Goal: Communication & Community: Answer question/provide support

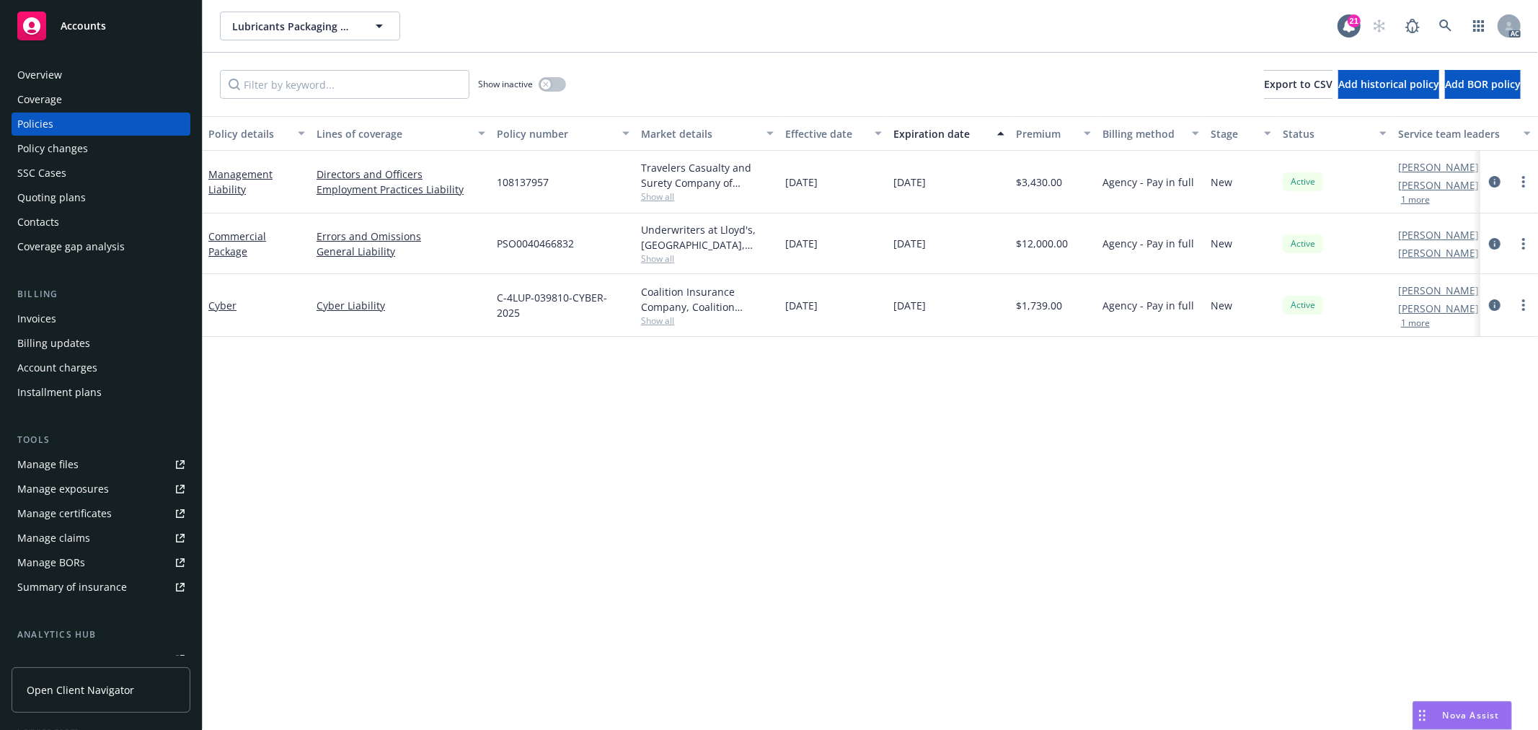
click at [1479, 711] on span "Nova Assist" at bounding box center [1471, 715] width 57 height 12
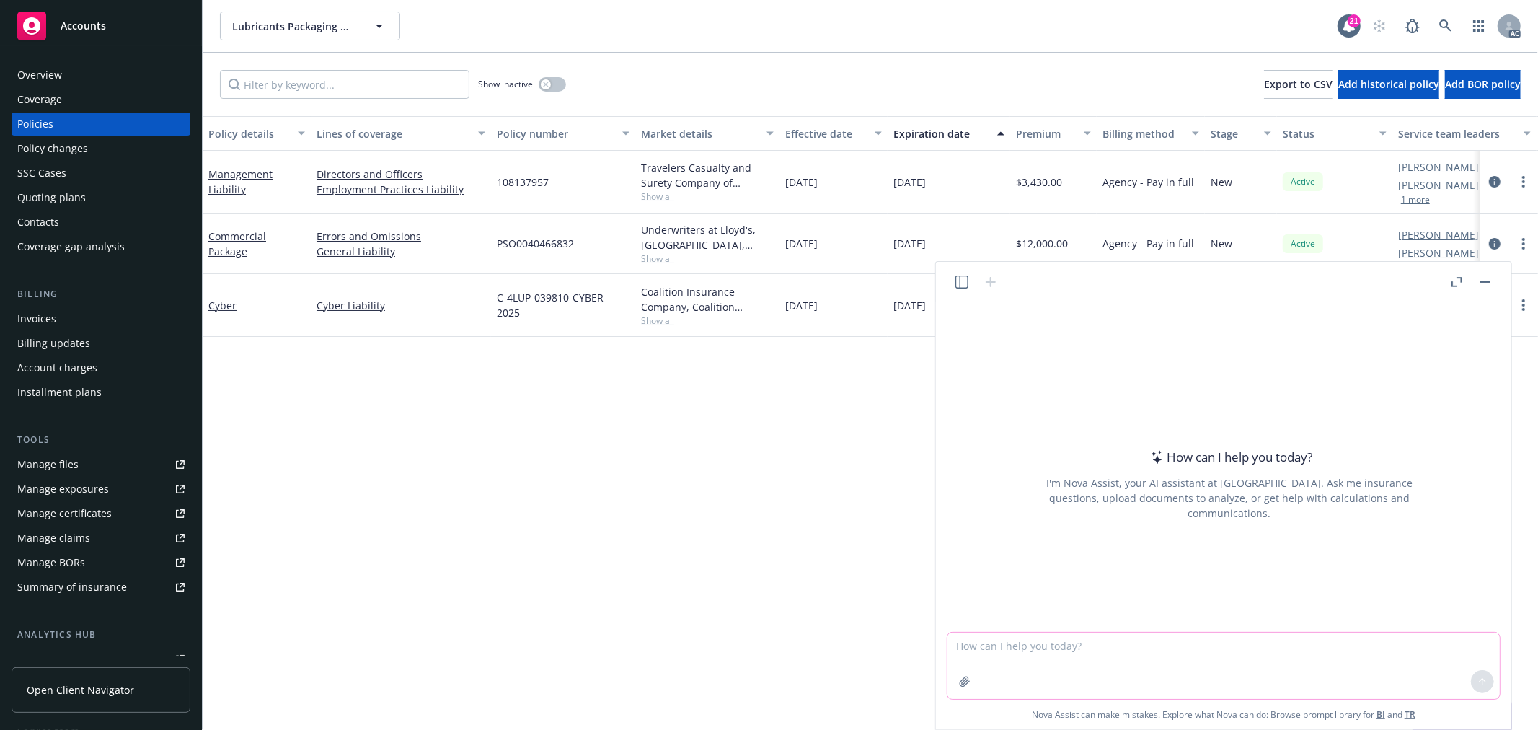
click at [1223, 665] on textarea at bounding box center [1223, 665] width 552 height 66
click at [1033, 639] on textarea at bounding box center [1223, 665] width 552 height 66
paste textarea "Management Liability"
type textarea "Management Liability 的underwriter来询问FEIN#，这个东西从哪里获取，我们是agent"
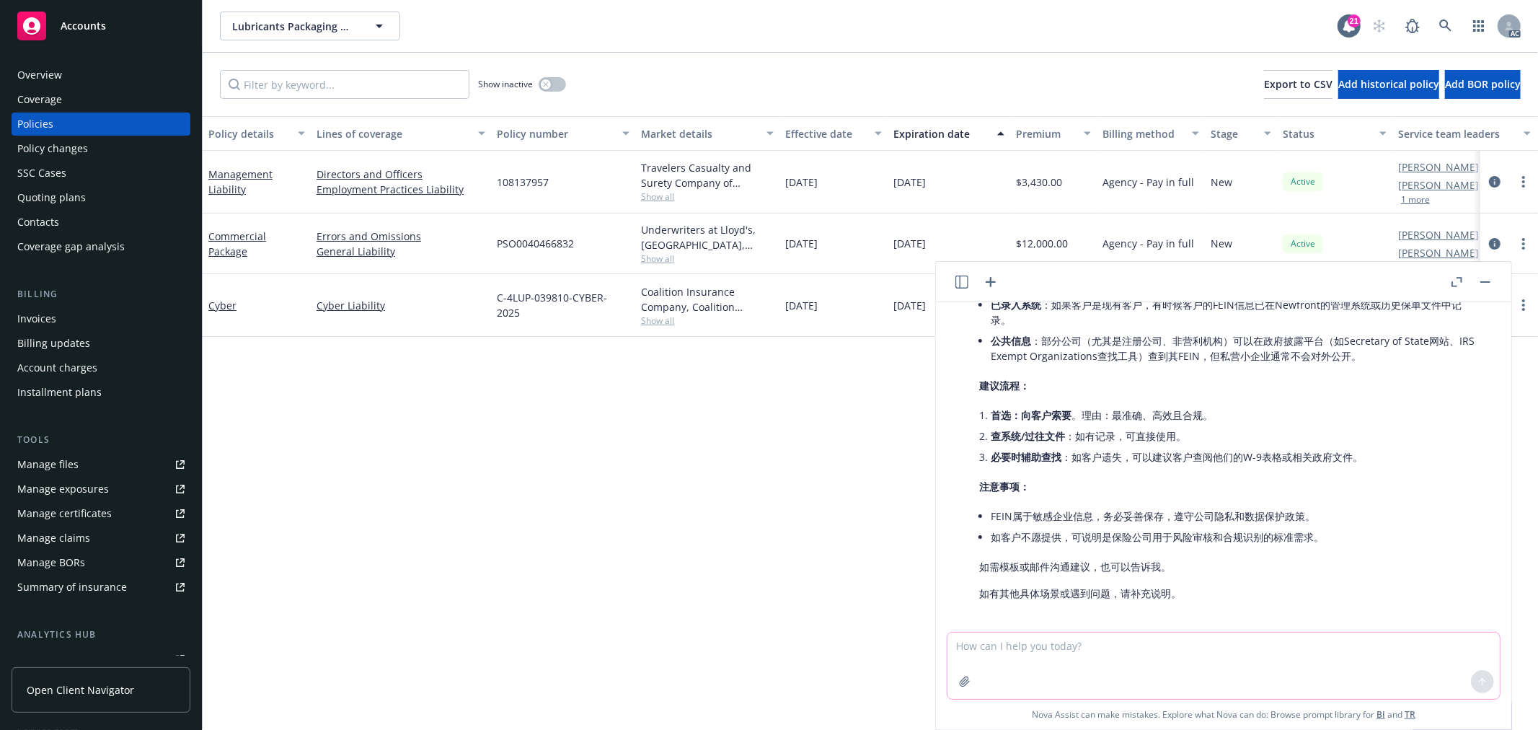
scroll to position [204, 0]
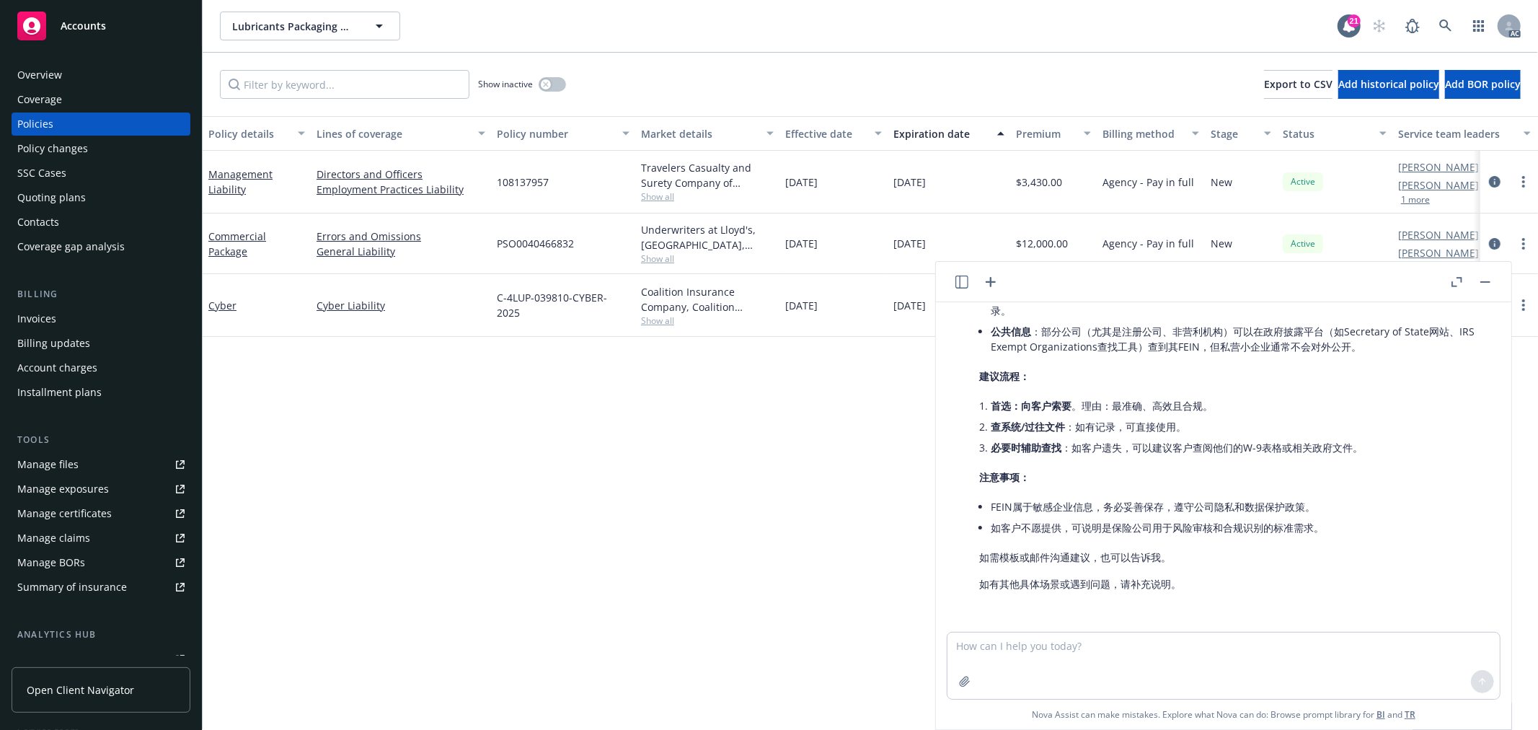
click at [53, 75] on div "Overview" at bounding box center [39, 74] width 45 height 23
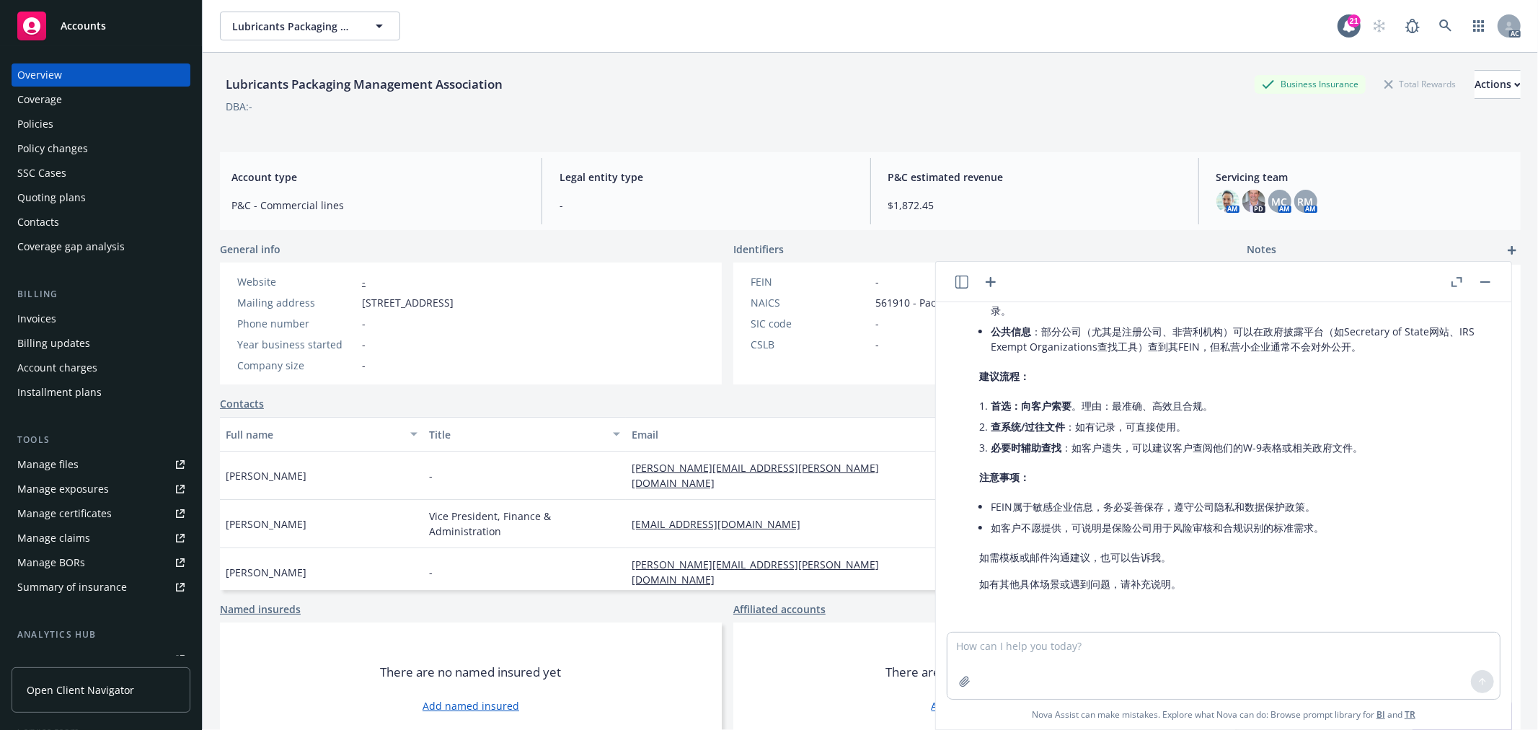
click at [1480, 281] on icon "button" at bounding box center [1485, 281] width 10 height 1
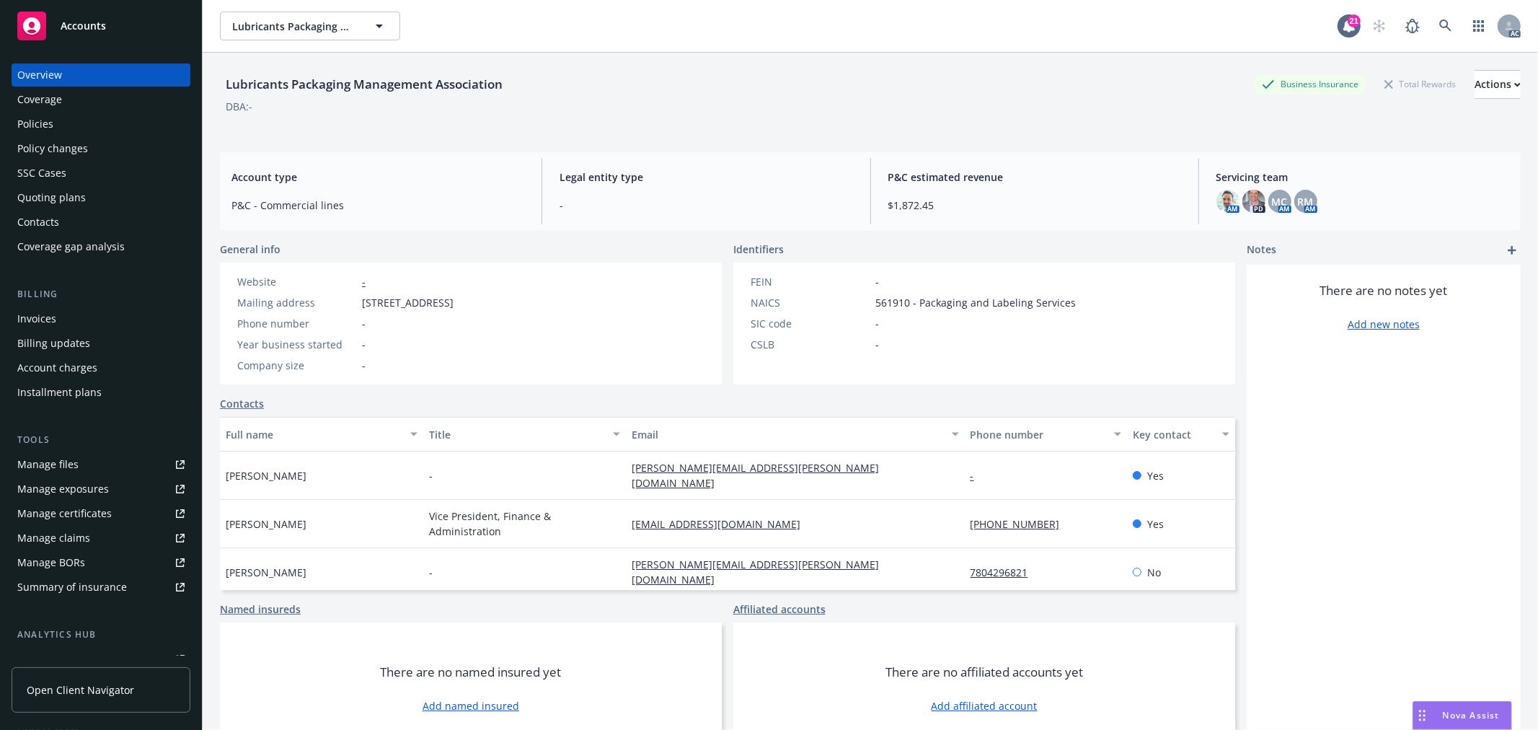
click at [1455, 709] on span "Nova Assist" at bounding box center [1471, 715] width 57 height 12
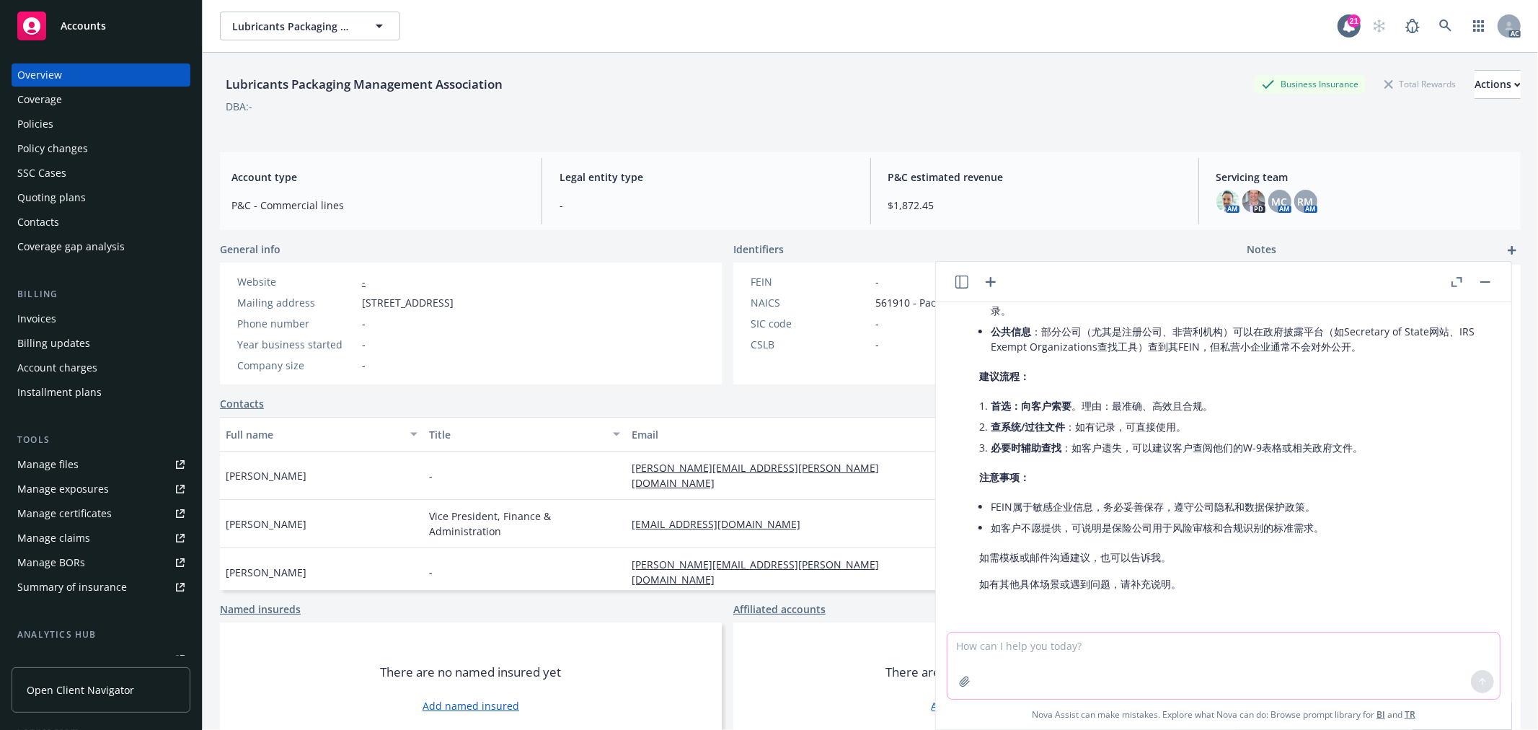
click at [1203, 636] on textarea at bounding box center [1223, 665] width 552 height 66
paste textarea "Thank you so much for providing the Rent Roll and SOV. We received the below fu…"
type textarea "润色邮件，使更流畅：Thank you so much for providing the Rent Roll and SOV. We received th…"
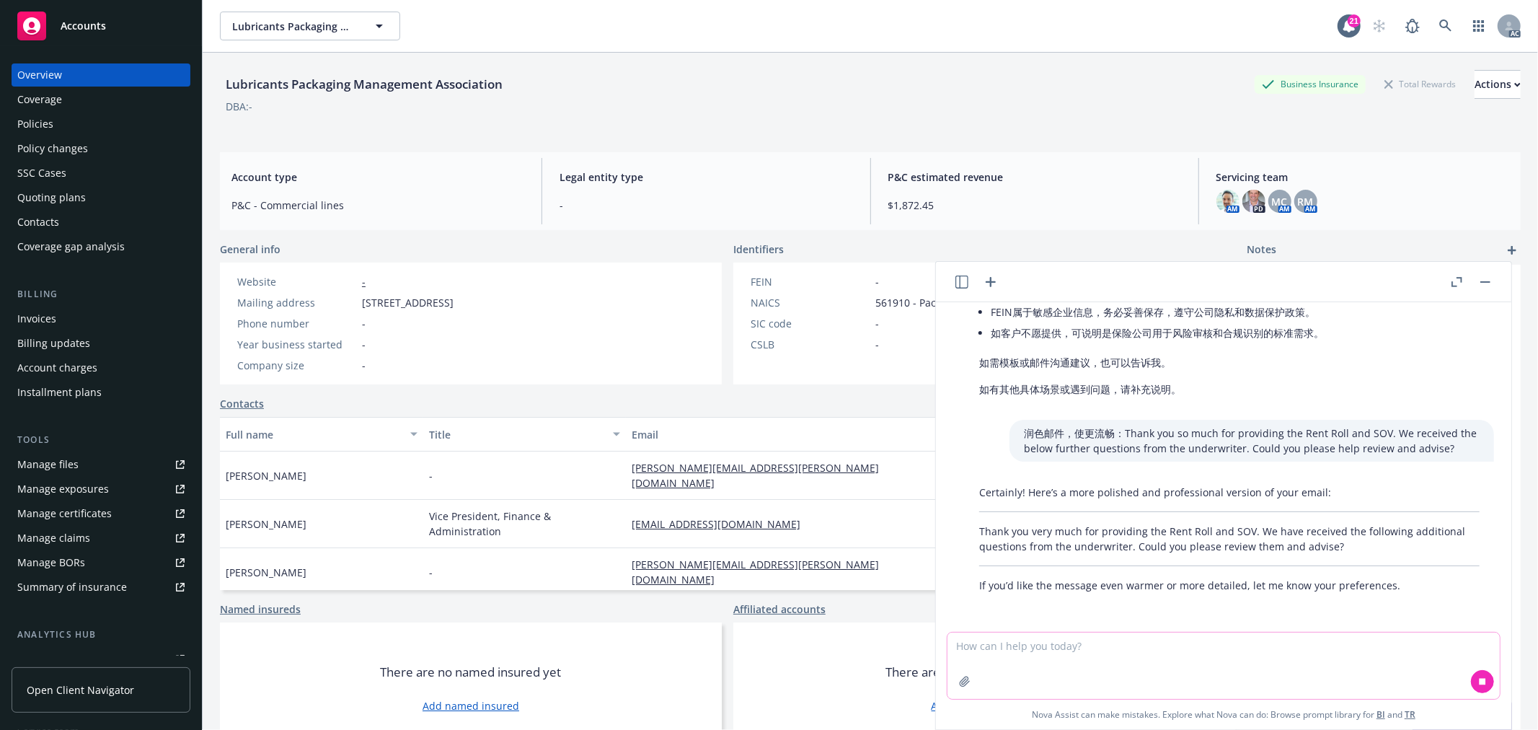
scroll to position [399, 0]
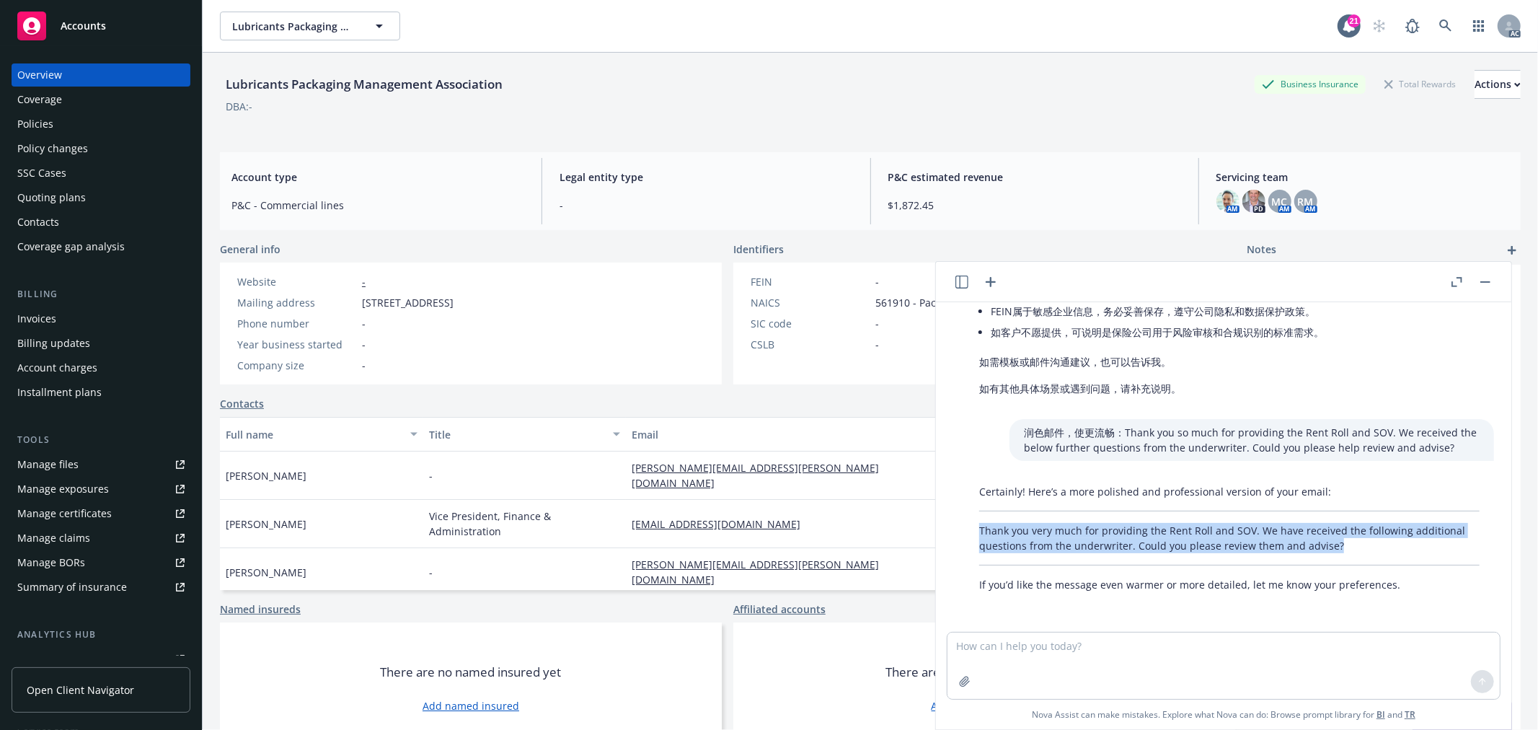
drag, startPoint x: 973, startPoint y: 522, endPoint x: 1360, endPoint y: 546, distance: 387.9
click at [1360, 546] on div "Certainly! Here’s a more polished and professional version of your email: Thank…" at bounding box center [1229, 538] width 529 height 120
copy p "Thank you very much for providing the Rent Roll and SOV. We have received the f…"
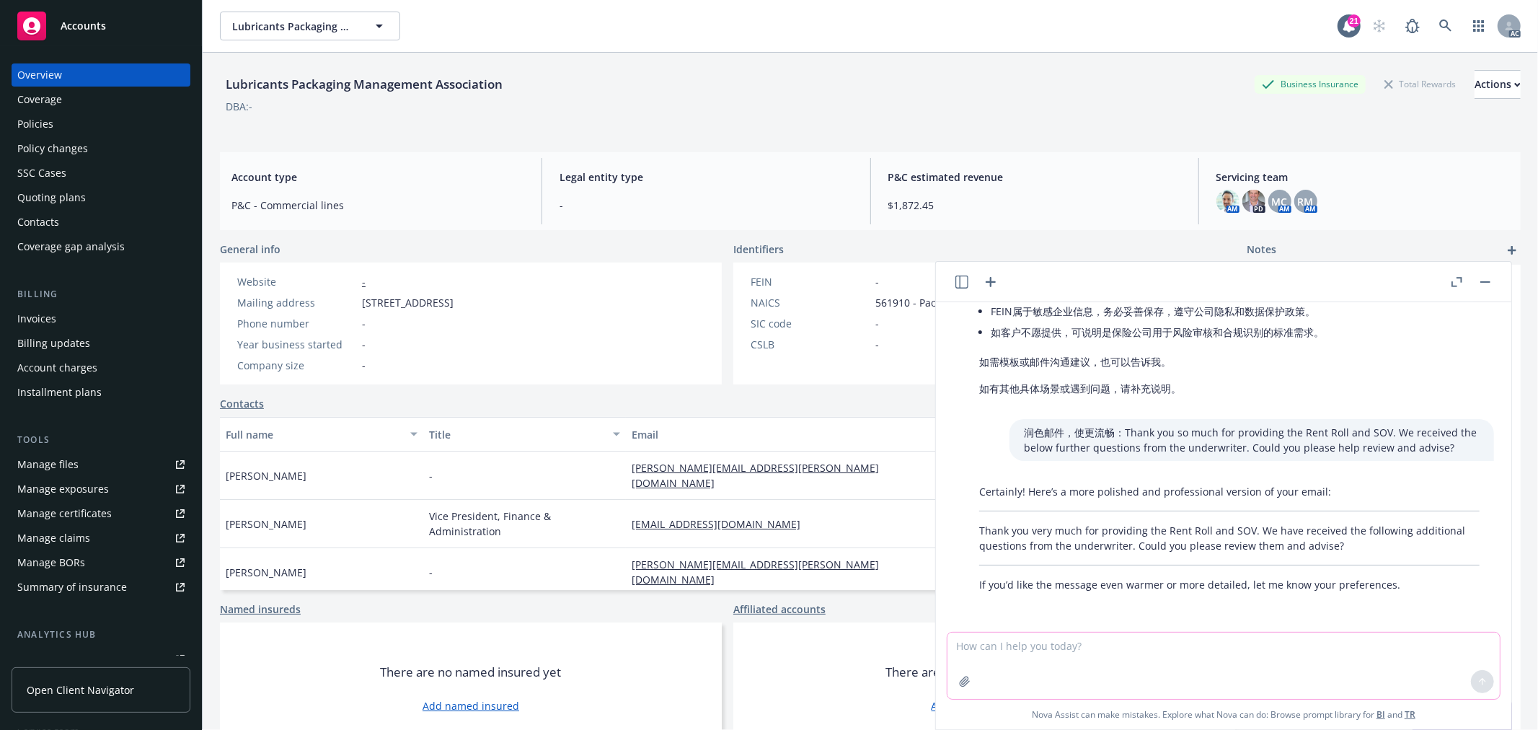
click at [1128, 647] on textarea at bounding box center [1223, 665] width 552 height 66
type textarea "r"
paste textarea "Thank you very much for providing the Rent Roll and SOV. We have submitted them…"
type textarea "润色邮件：Thank you very much for providing the Rent Roll and SOV. We have submitted…"
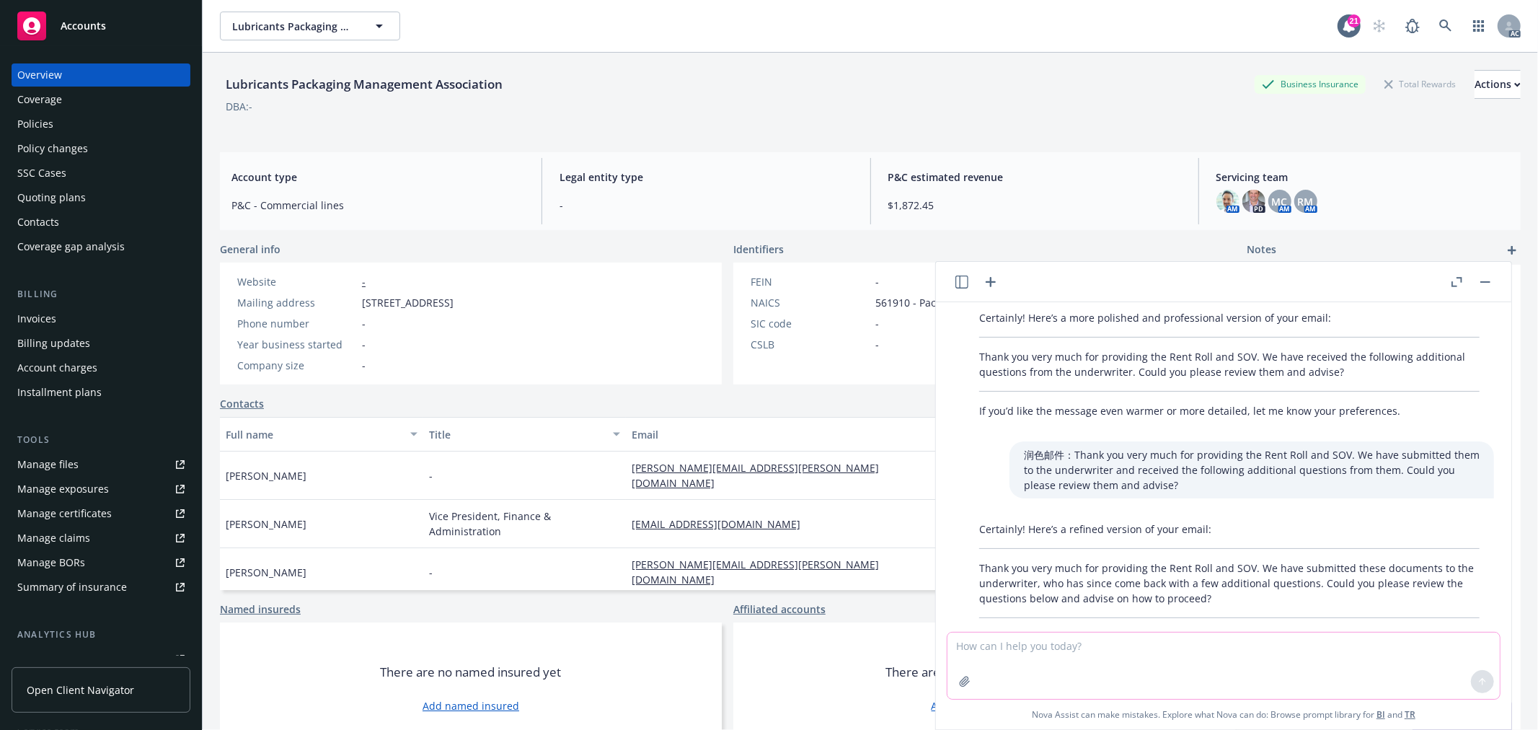
scroll to position [626, 0]
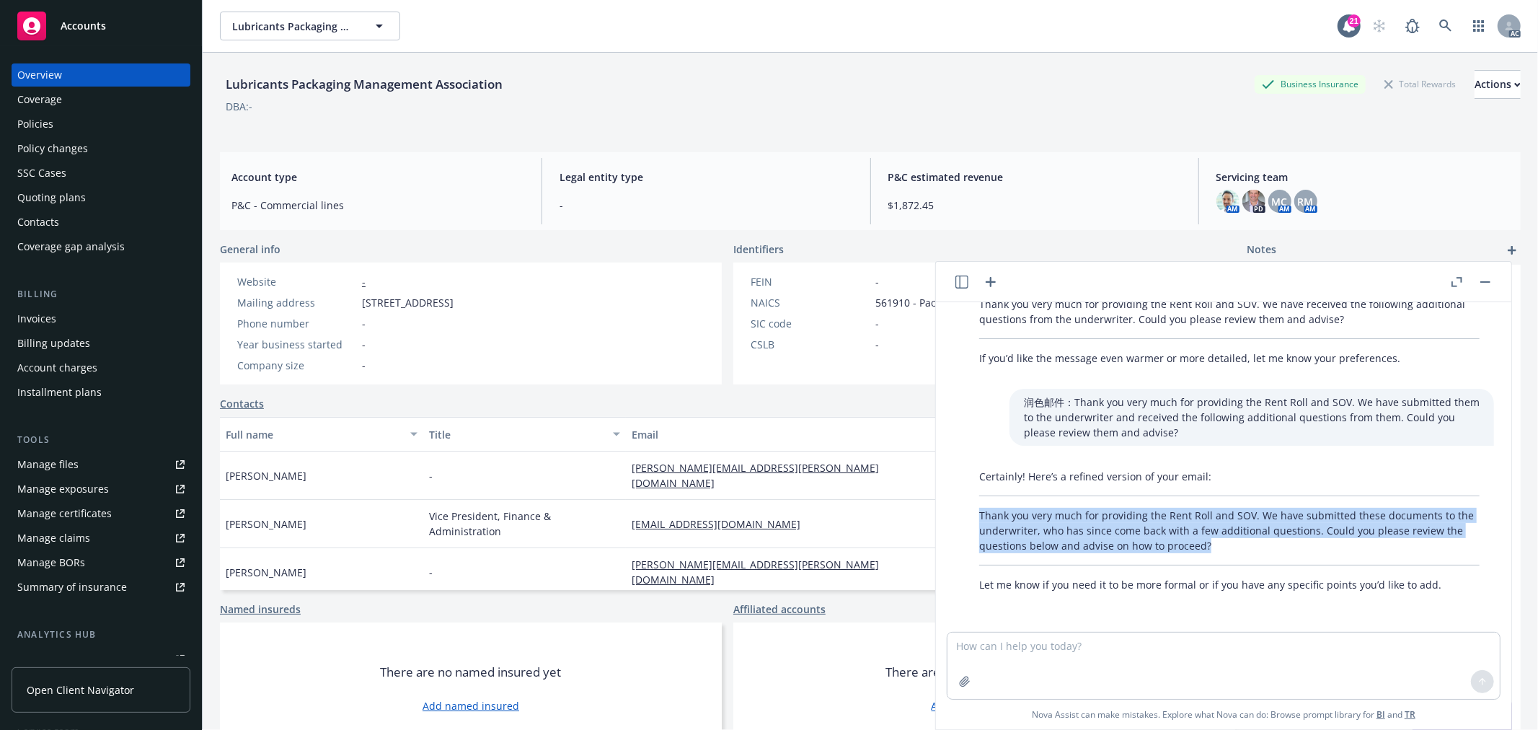
drag, startPoint x: 978, startPoint y: 514, endPoint x: 1224, endPoint y: 545, distance: 248.5
click at [1224, 545] on div "Certainly! Here’s a refined version of your email: Thank you very much for prov…" at bounding box center [1229, 530] width 529 height 135
copy p "Thank you very much for providing the Rent Roll and SOV. We have submitted thes…"
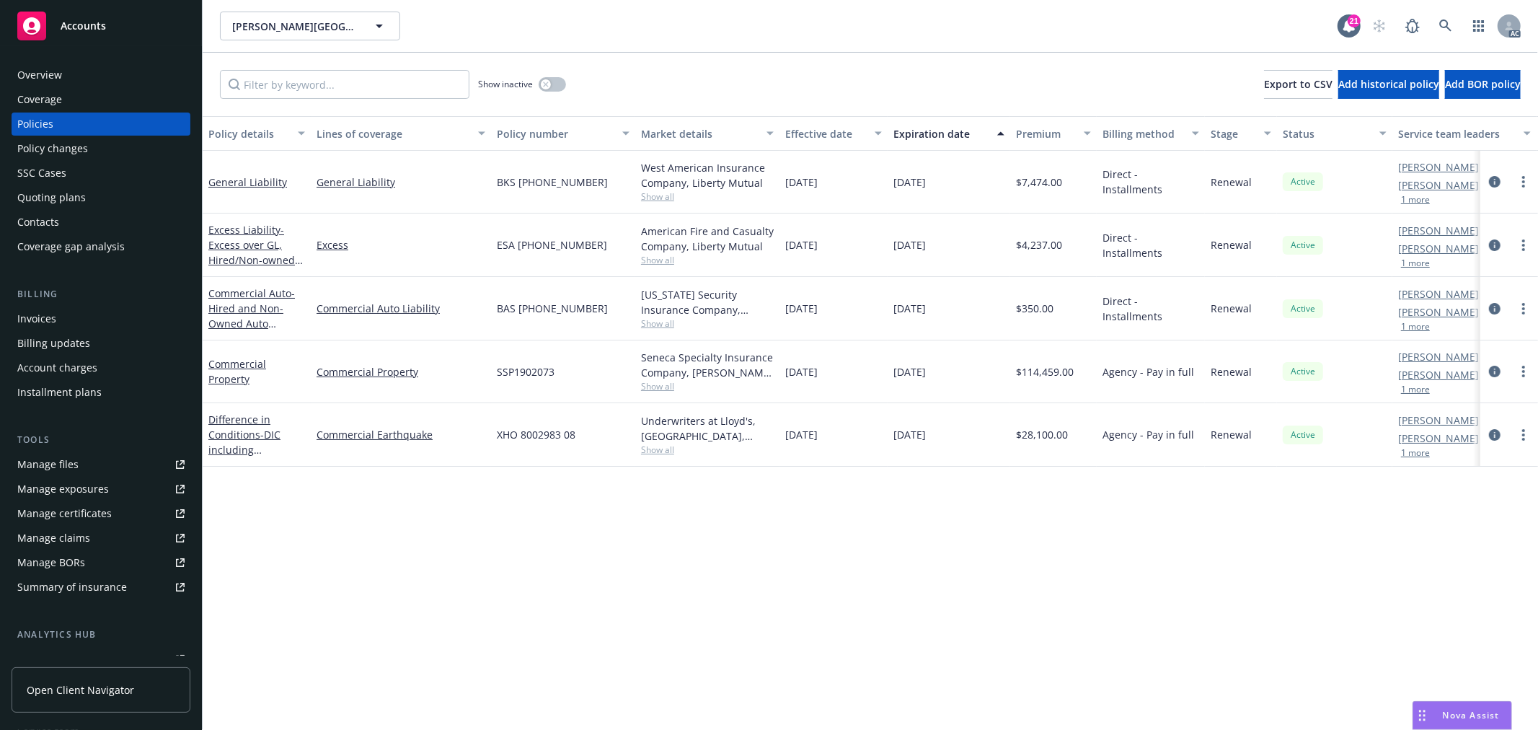
click at [45, 80] on div "Overview" at bounding box center [39, 74] width 45 height 23
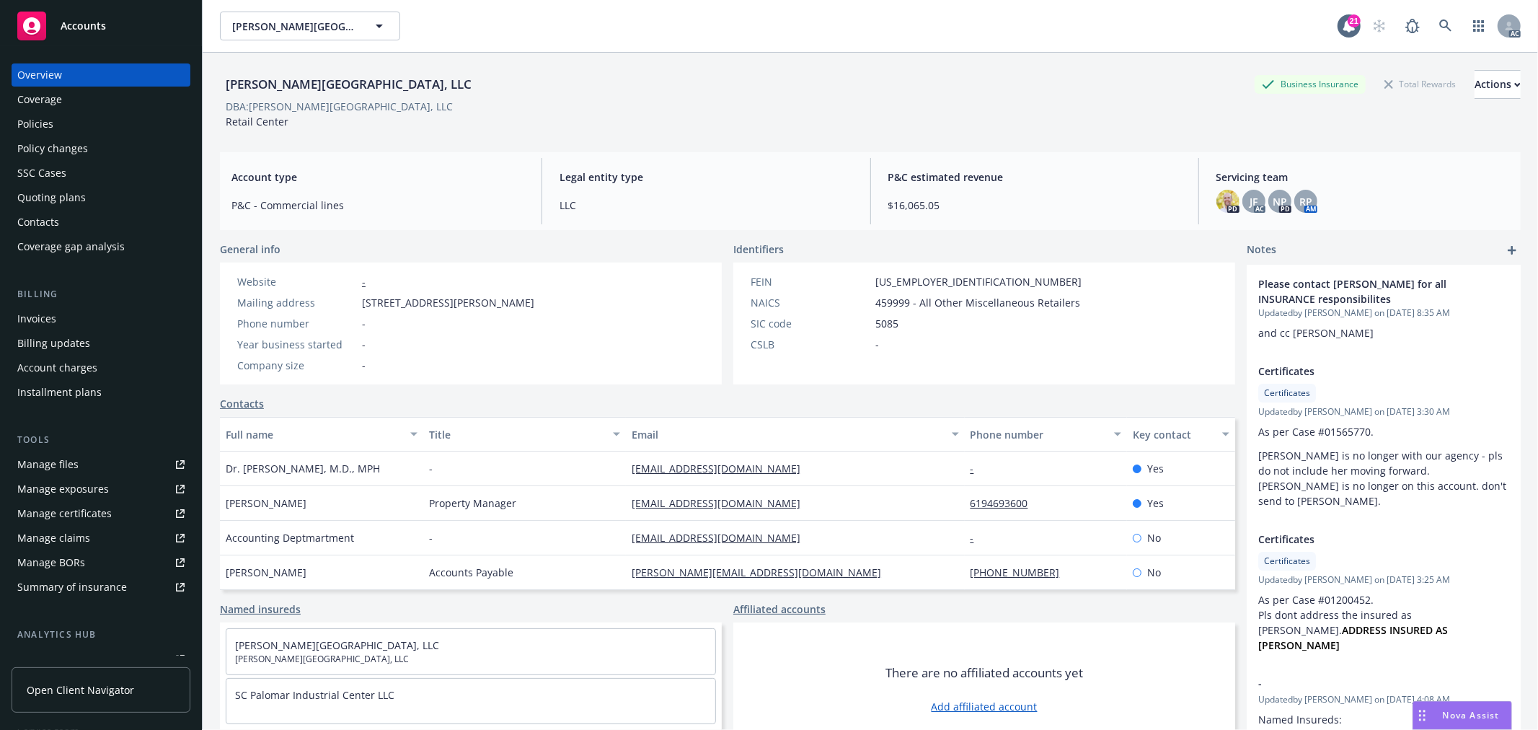
click at [51, 125] on div "Policies" at bounding box center [35, 123] width 36 height 23
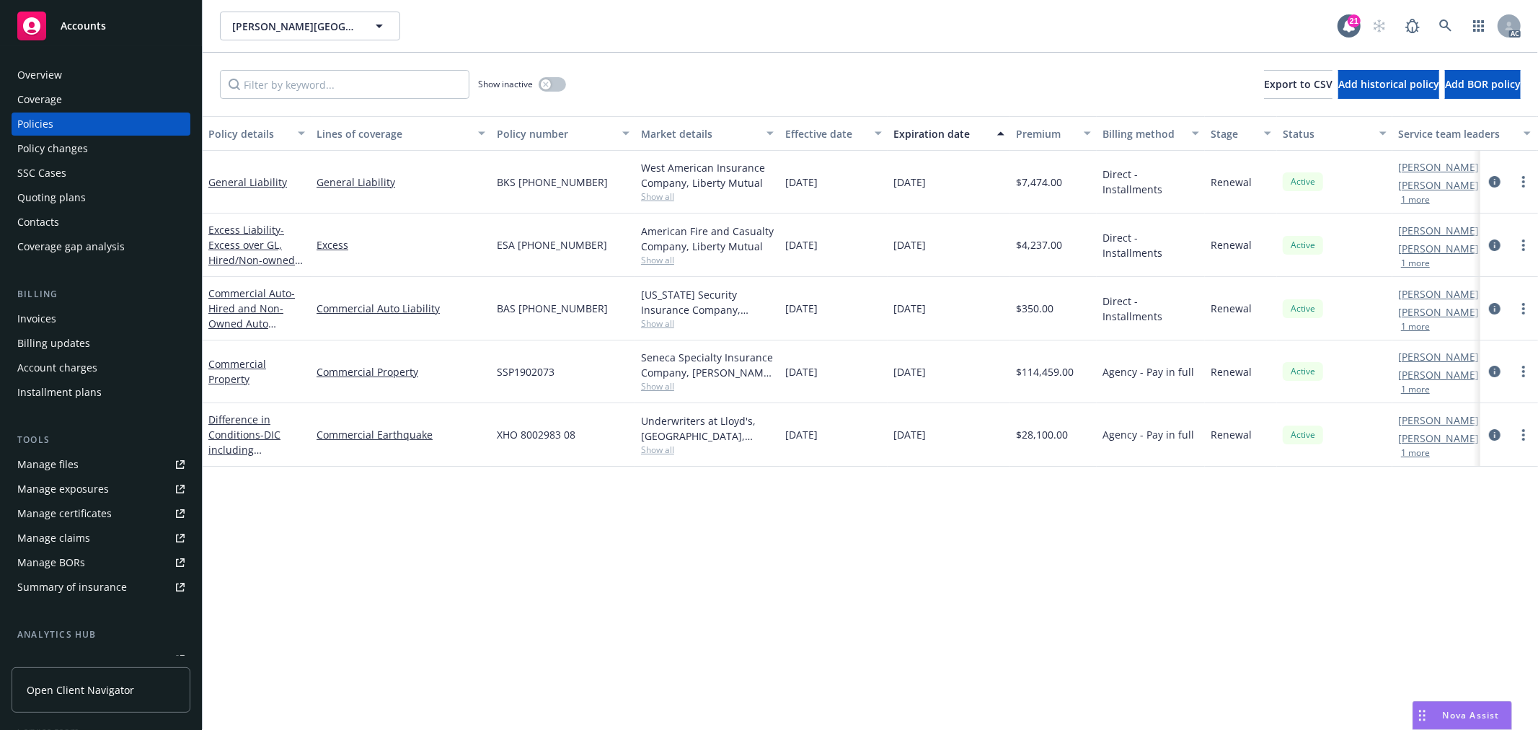
click at [1407, 200] on button "1 more" at bounding box center [1415, 199] width 29 height 9
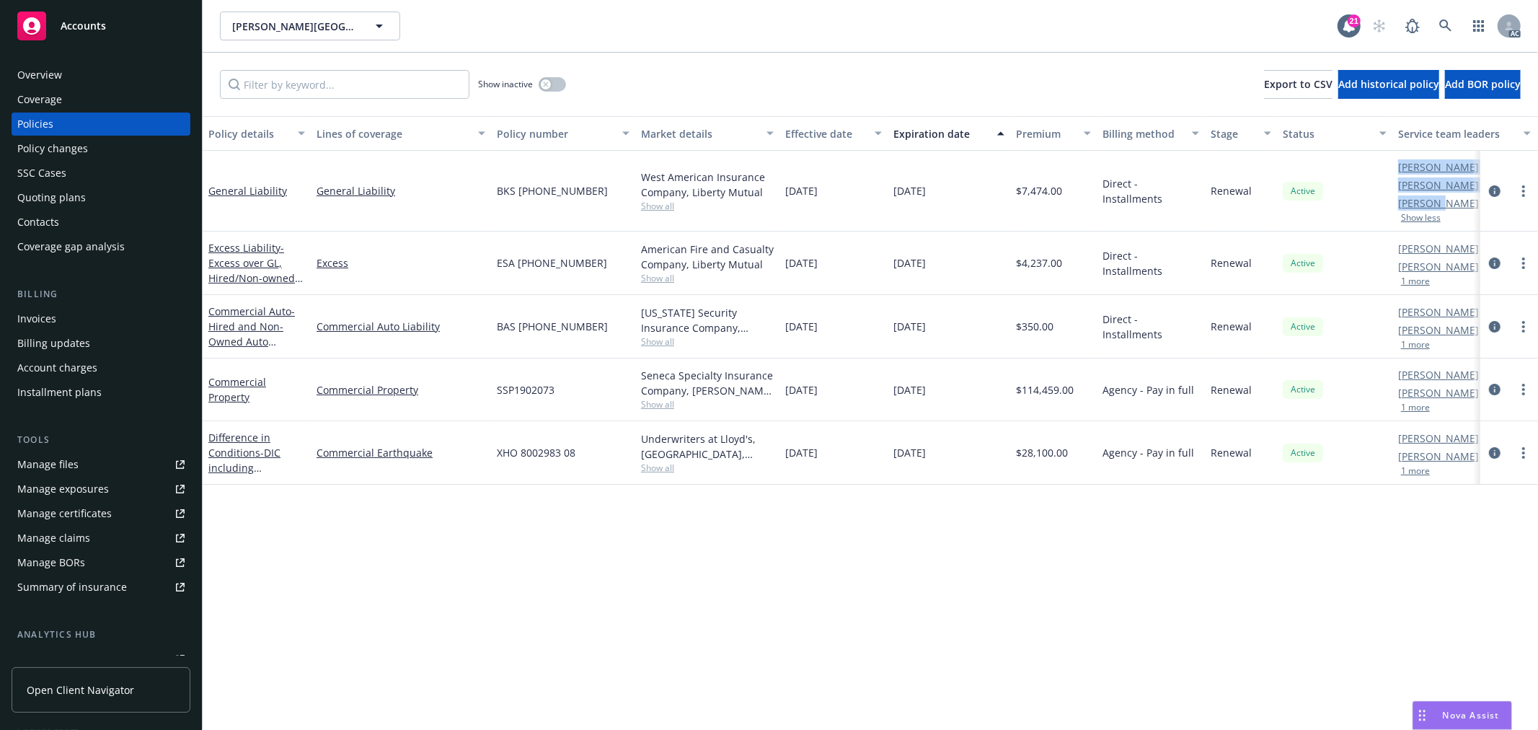
drag, startPoint x: 1397, startPoint y: 207, endPoint x: 1438, endPoint y: 205, distance: 41.2
click at [1438, 205] on div "General Liability General Liability BKS (25) 58 18 63 77 West American Insuranc…" at bounding box center [898, 191] width 1391 height 81
drag, startPoint x: 1453, startPoint y: 207, endPoint x: 1395, endPoint y: 205, distance: 58.4
click at [1395, 205] on div "Michael Chapman AC Sarah Bowman AM Debra Scalice PD Show less" at bounding box center [1464, 191] width 144 height 81
copy link "Debra Scalic"
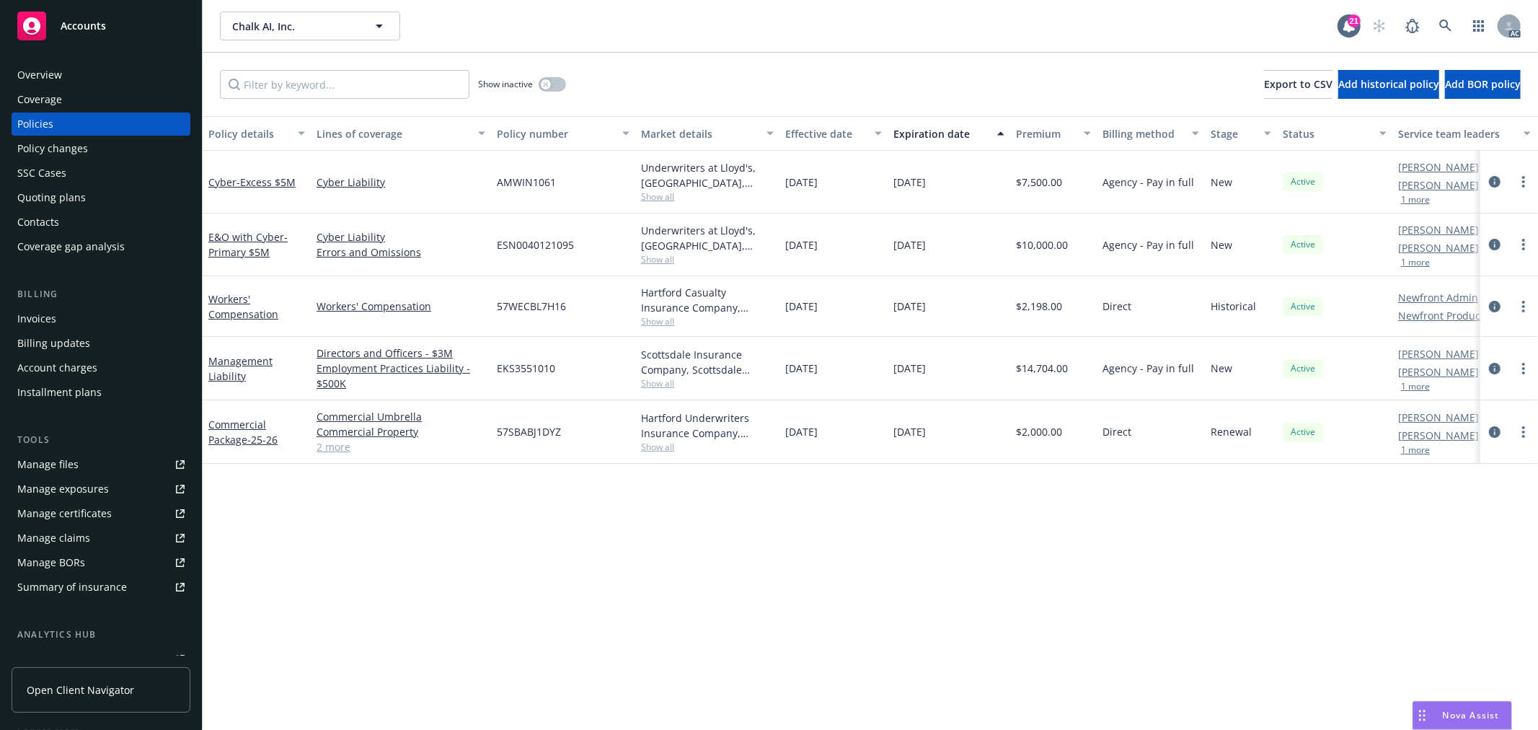
click at [34, 69] on div "Overview" at bounding box center [39, 74] width 45 height 23
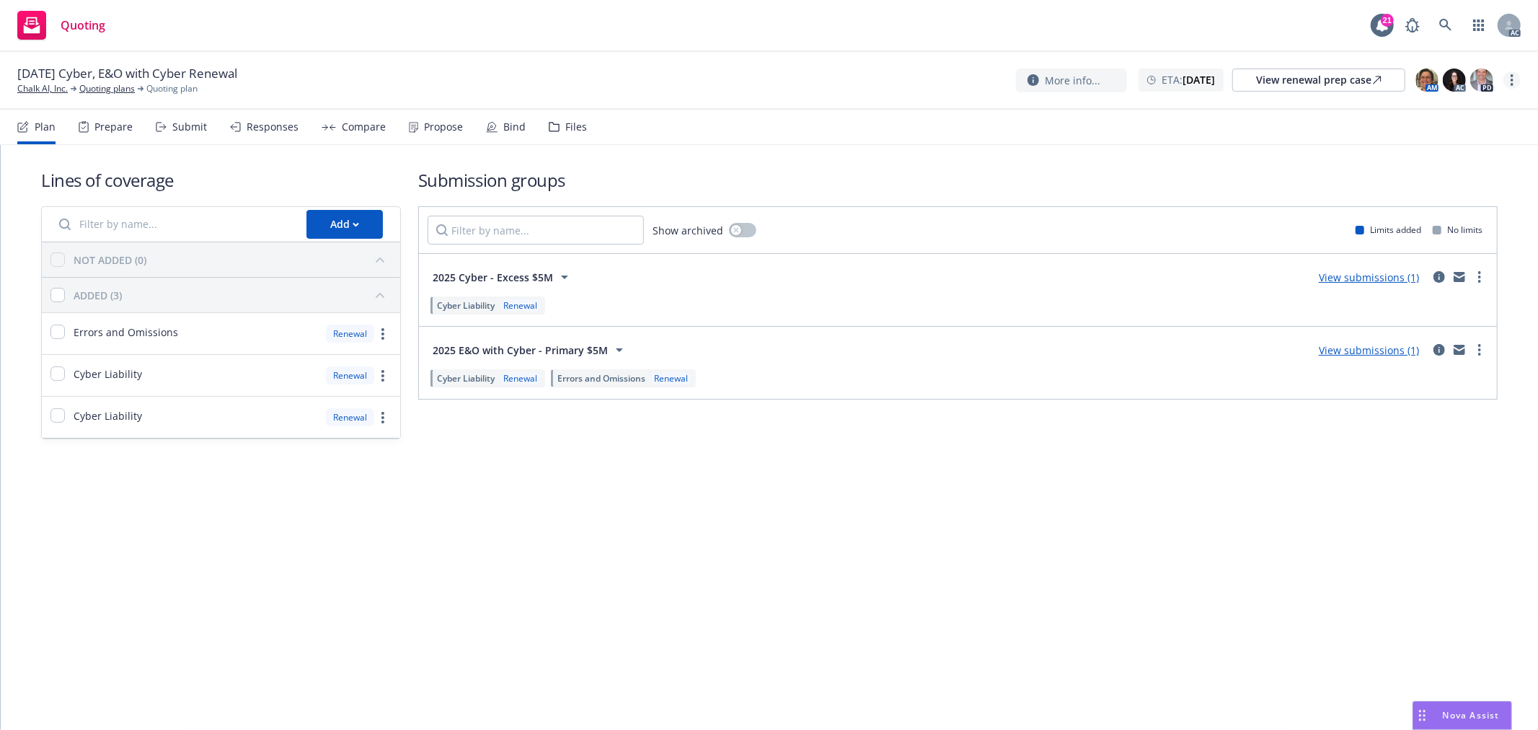
click at [1504, 76] on link "more" at bounding box center [1511, 79] width 17 height 17
click at [1489, 112] on link "Copy logging email" at bounding box center [1440, 109] width 161 height 29
click at [1473, 717] on span "Nova Assist" at bounding box center [1471, 715] width 57 height 12
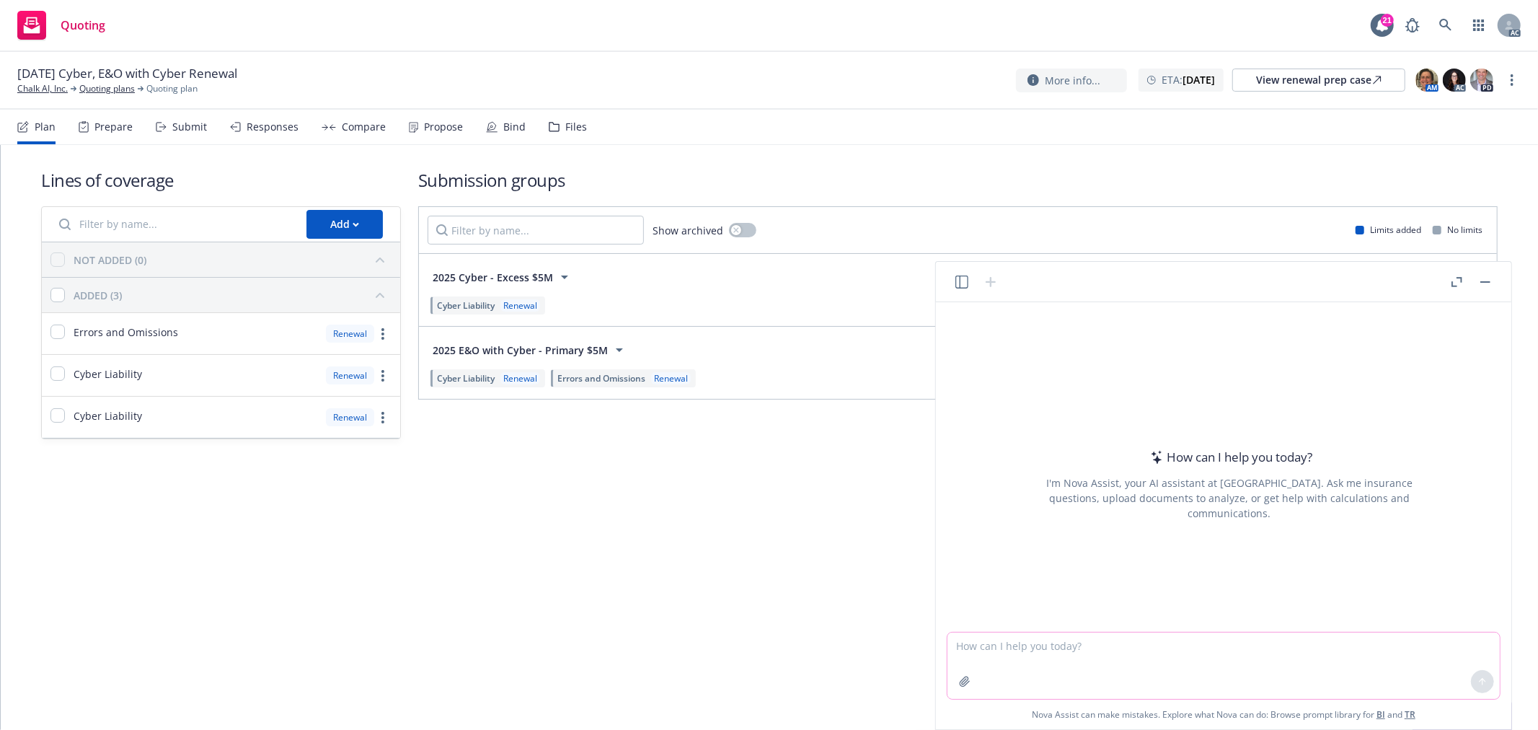
click at [1197, 646] on textarea at bounding box center [1223, 665] width 552 height 66
paste textarea "Thank you for reaching out! We have removed you from the Indio system and leave…"
type textarea "check grammar: Thank you for reaching out! We have removed you from the Indio s…"
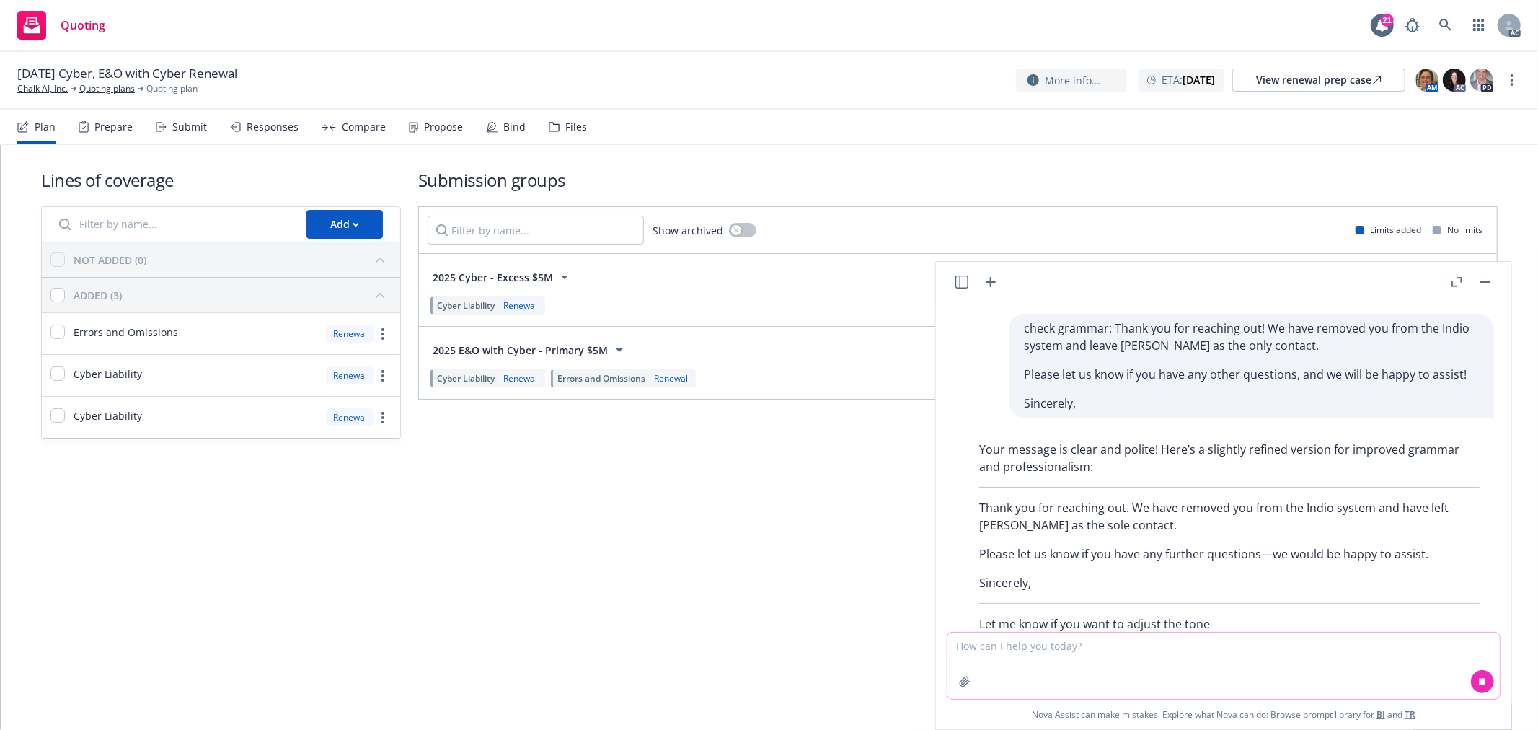
scroll to position [41, 0]
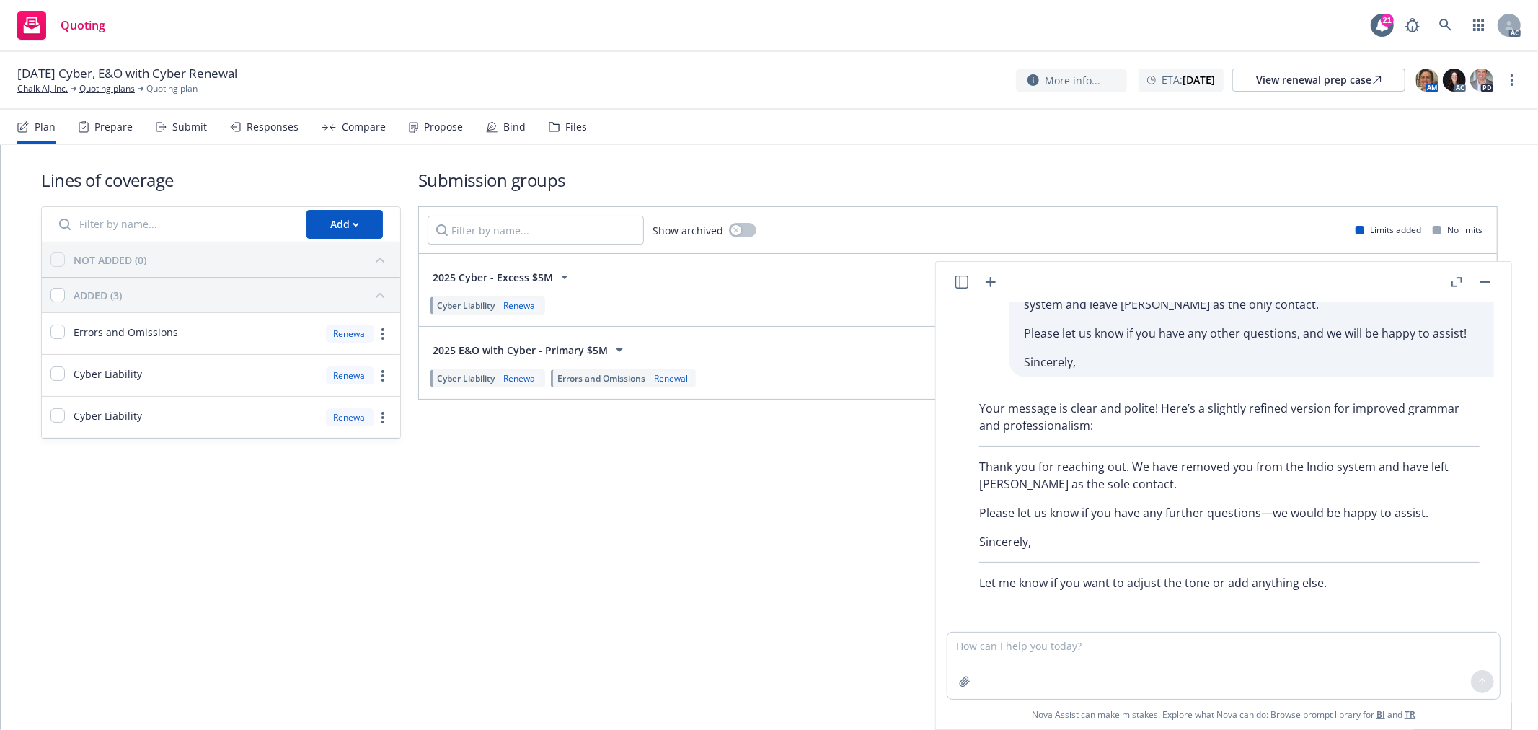
click at [1436, 466] on p "Thank you for reaching out. We have removed you from the Indio system and have …" at bounding box center [1229, 475] width 500 height 35
copy p "left"
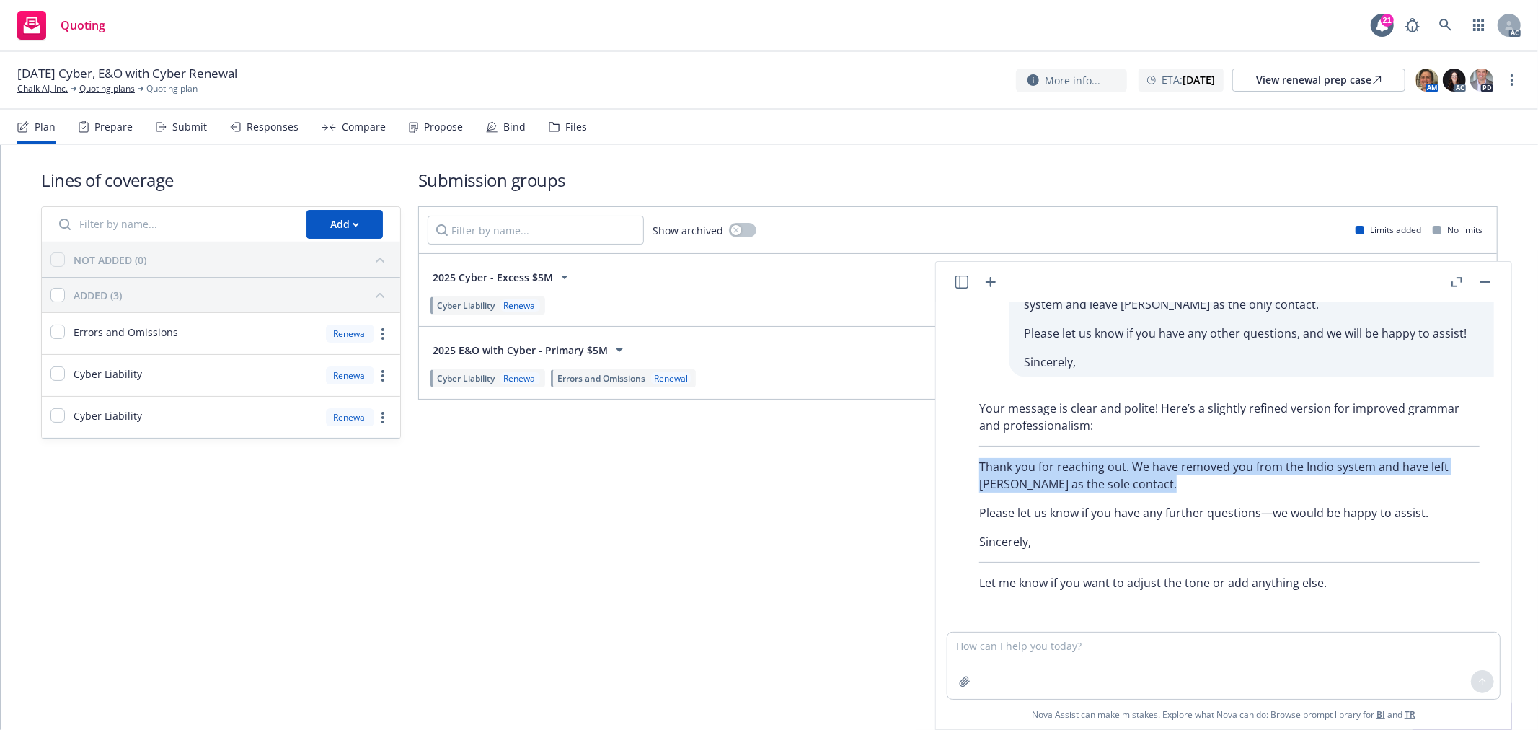
drag, startPoint x: 980, startPoint y: 464, endPoint x: 1185, endPoint y: 479, distance: 205.4
click at [1185, 479] on p "Thank you for reaching out. We have removed you from the Indio system and have …" at bounding box center [1229, 475] width 500 height 35
copy p "Thank you for reaching out. We have removed you from the Indio system and have …"
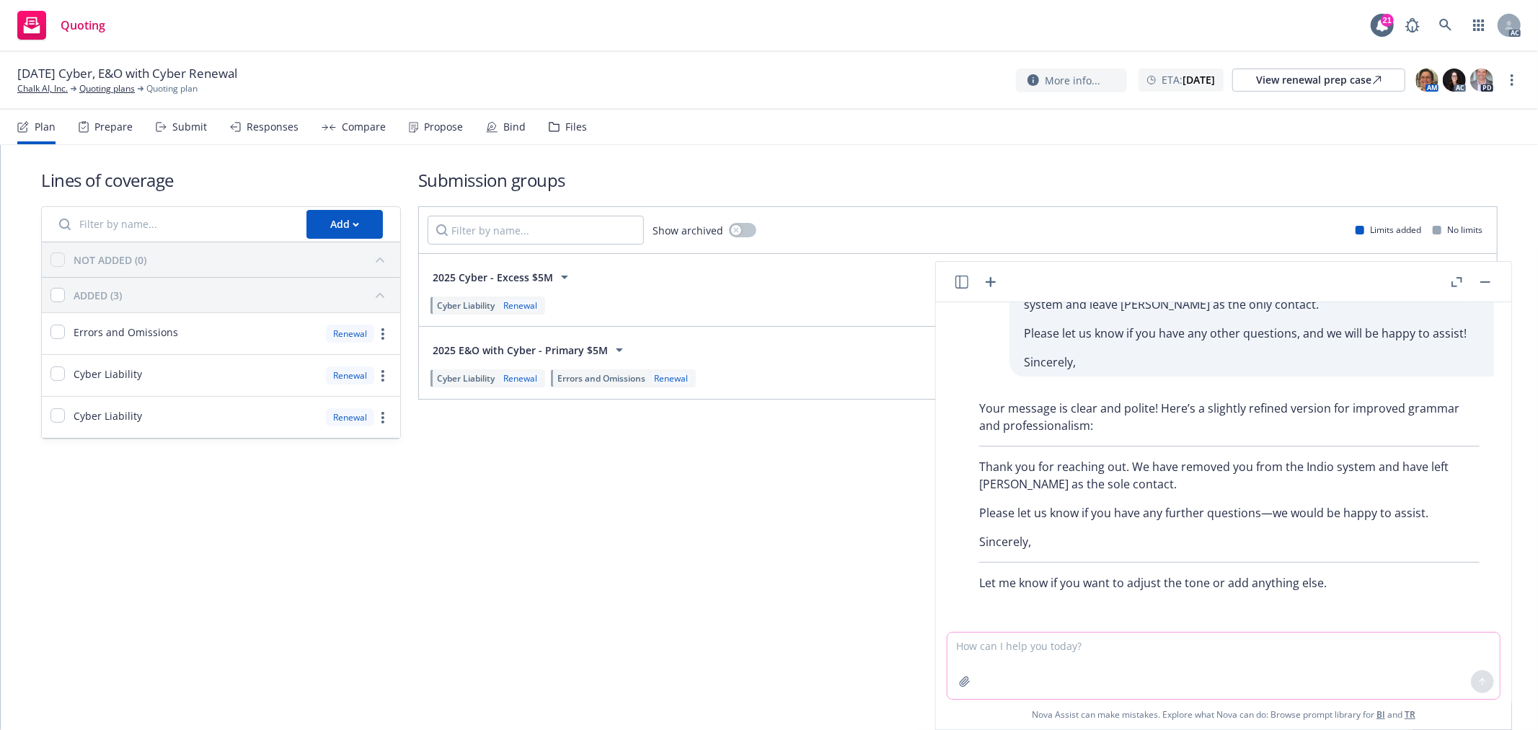
click at [1201, 650] on textarea at bounding box center [1223, 665] width 552 height 66
paste textarea "Thank you for your help. Could you please also help check the workbook status i…"
type textarea "check grammar: Thank you for your help. Could you please also help check the wo…"
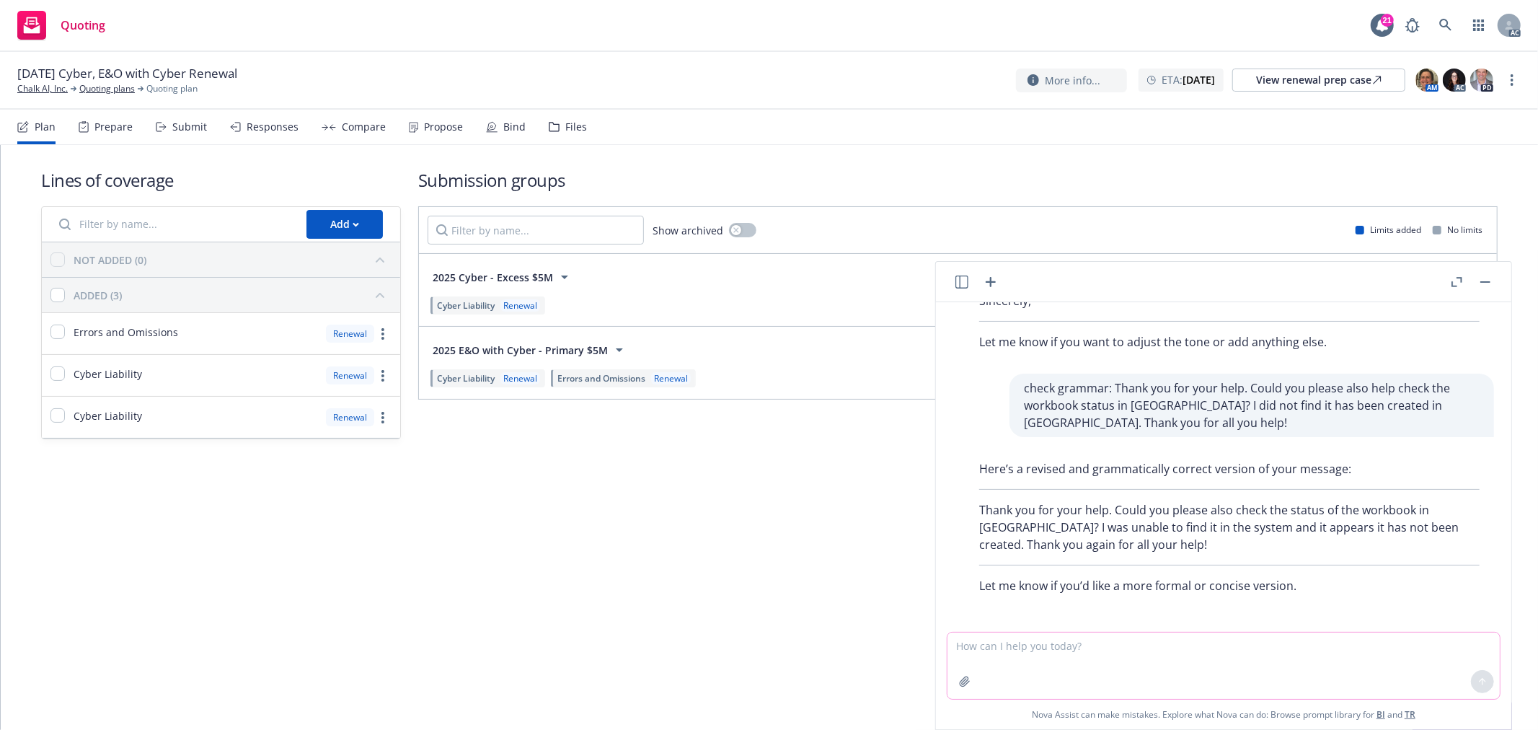
scroll to position [284, 0]
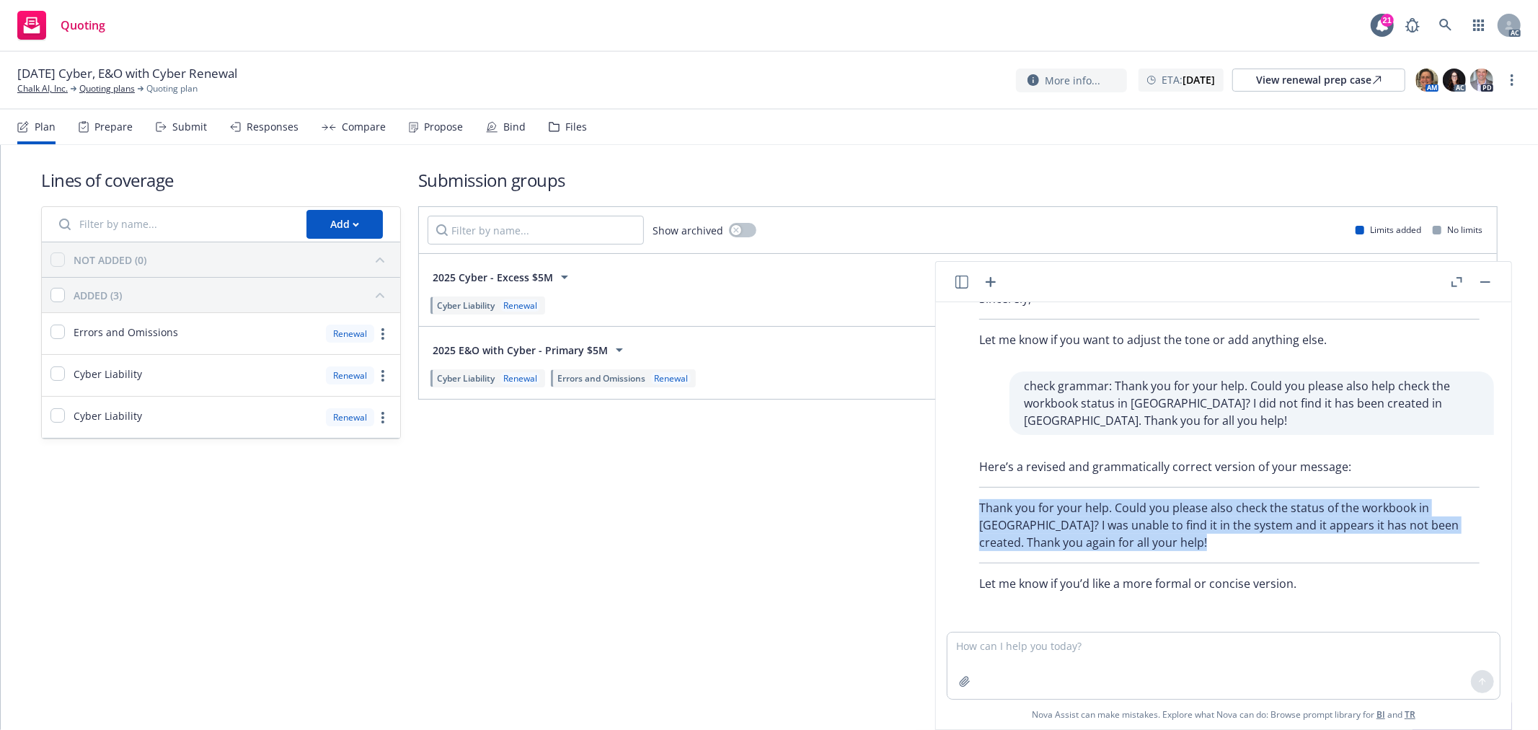
drag, startPoint x: 978, startPoint y: 512, endPoint x: 853, endPoint y: 424, distance: 153.2
click at [1096, 557] on div "Here’s a revised and grammatically correct version of your message: Thank you f…" at bounding box center [1229, 525] width 529 height 146
copy p "Thank you for your help. Could you please also check the status of the workbook…"
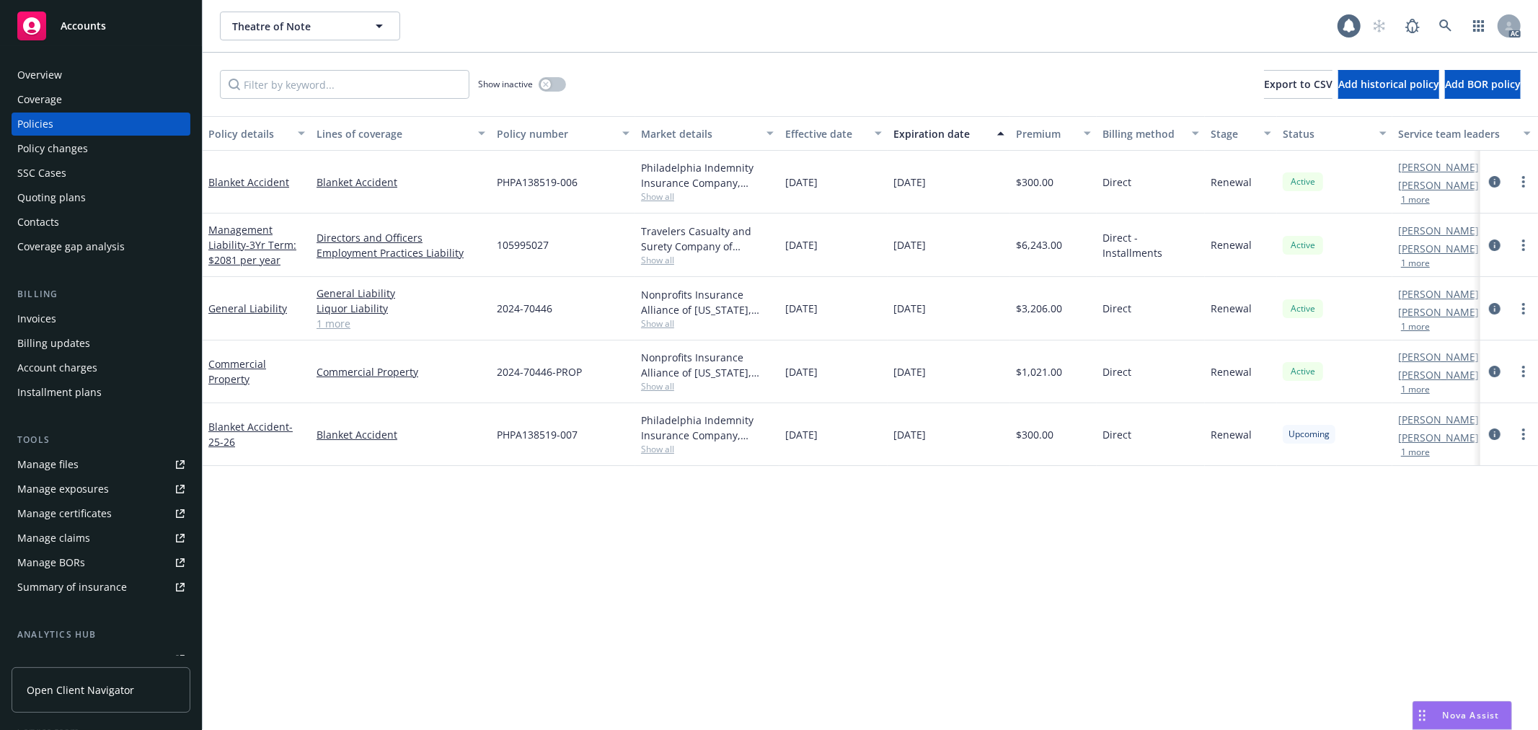
click at [82, 83] on div "Overview" at bounding box center [100, 74] width 167 height 23
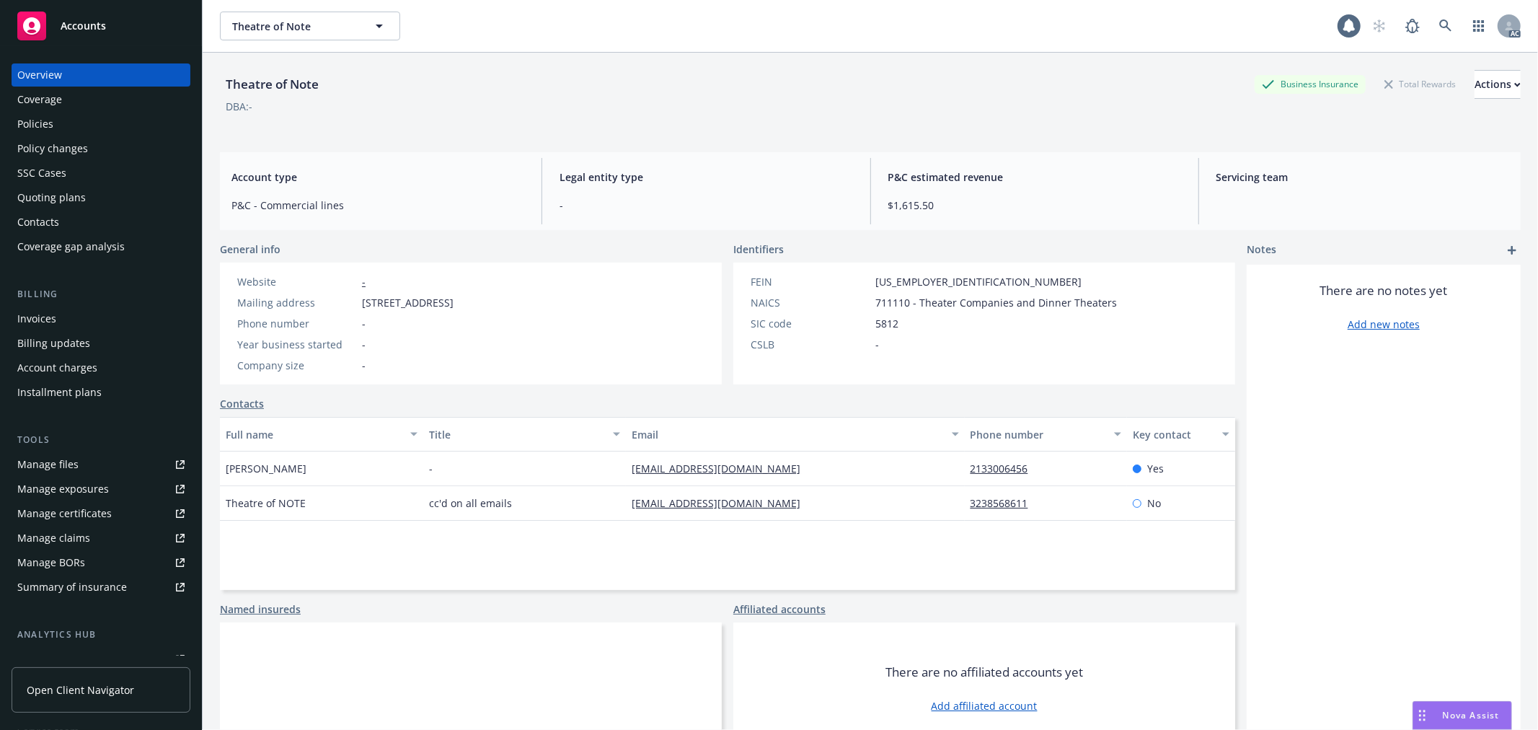
click at [51, 71] on div "Overview" at bounding box center [39, 74] width 45 height 23
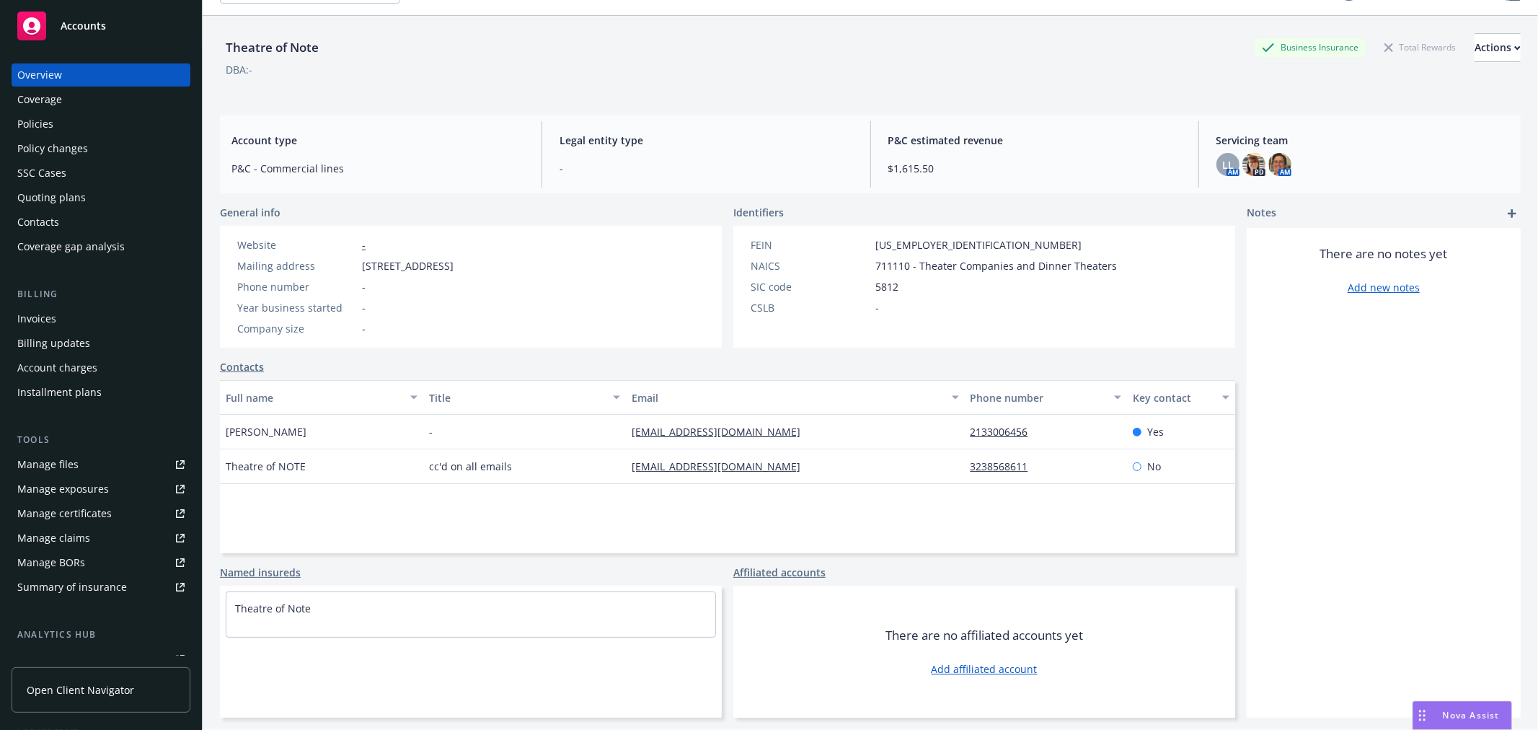
scroll to position [53, 0]
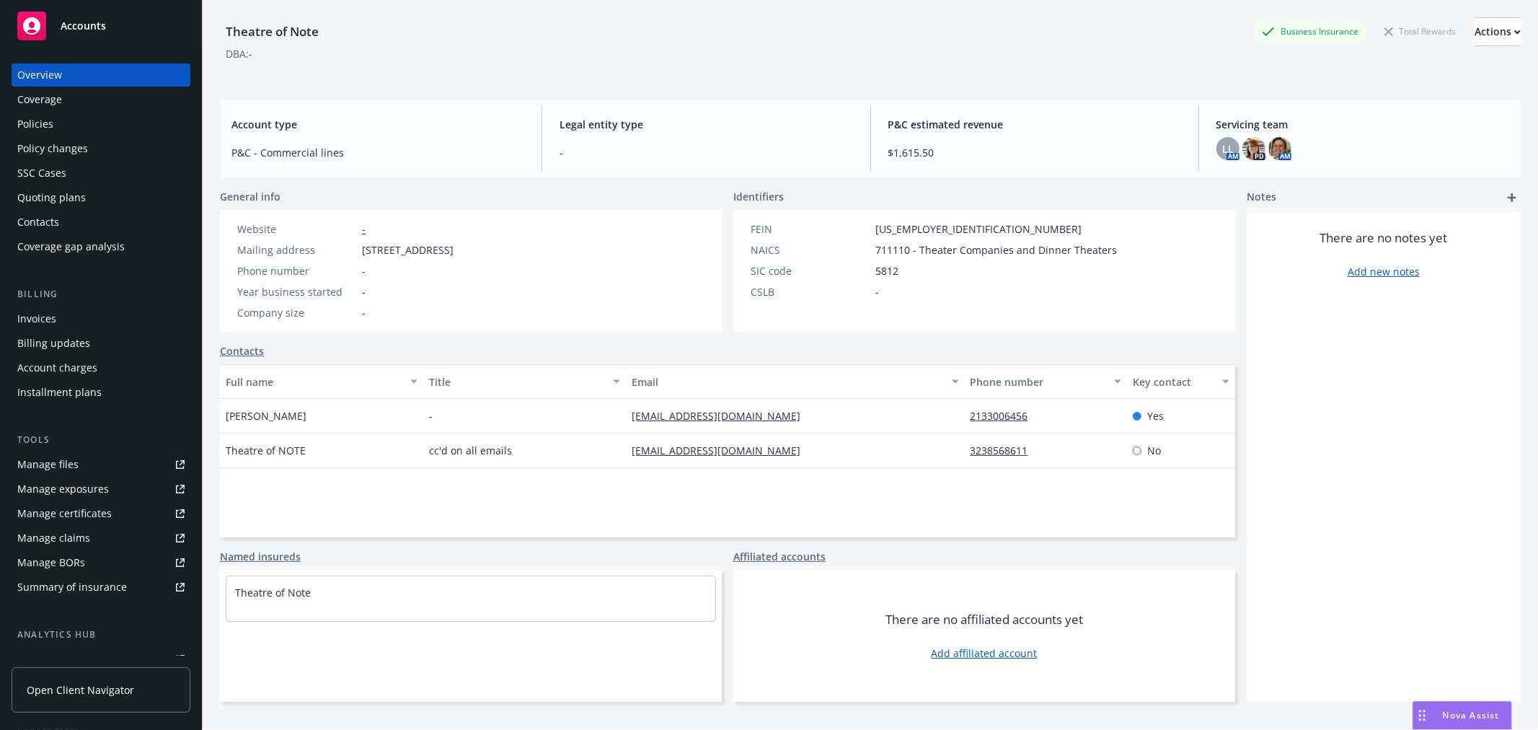
click at [1462, 712] on span "Nova Assist" at bounding box center [1471, 715] width 57 height 12
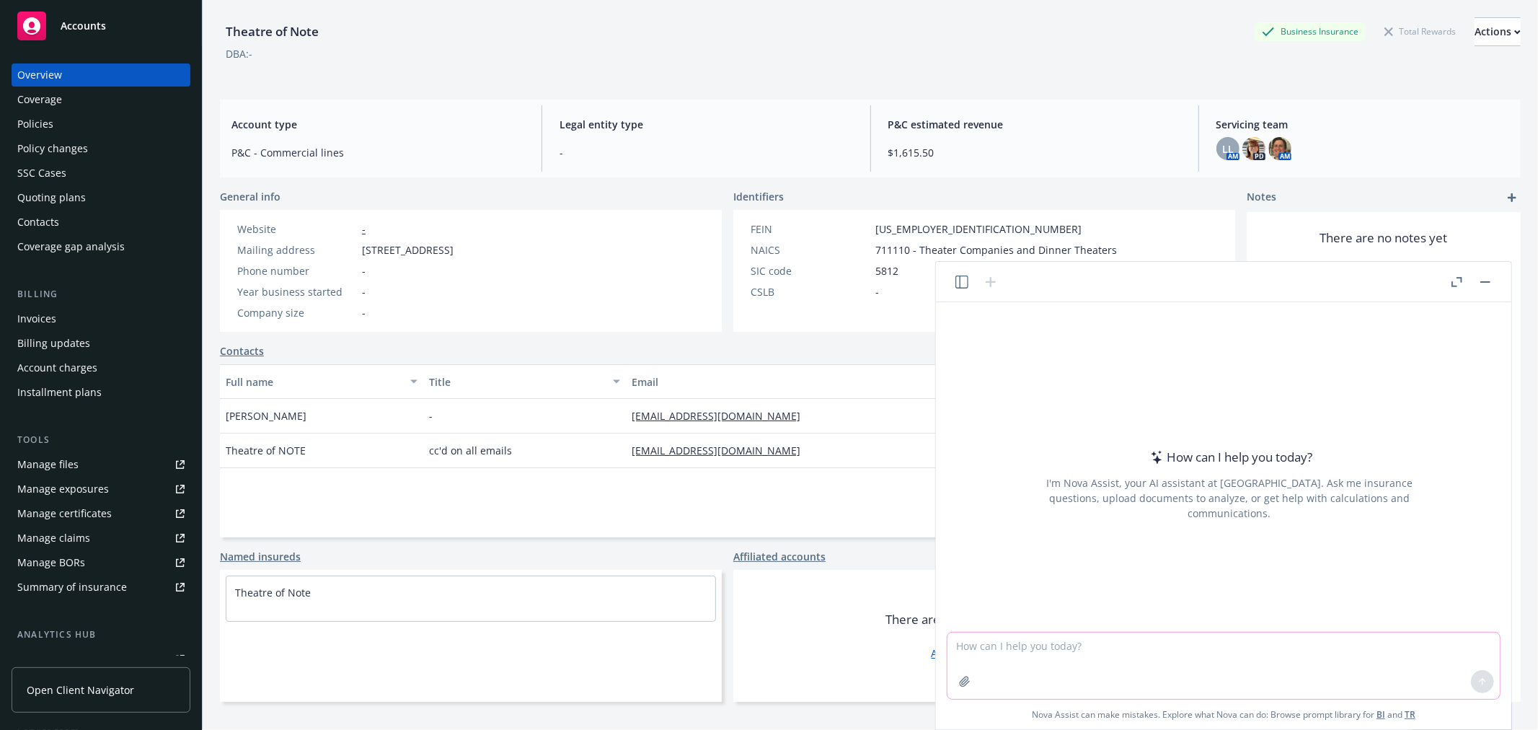
click at [1184, 645] on textarea at bounding box center [1223, 665] width 552 height 66
paste textarea "Thank you so much for completing the application. In order for us to process th…"
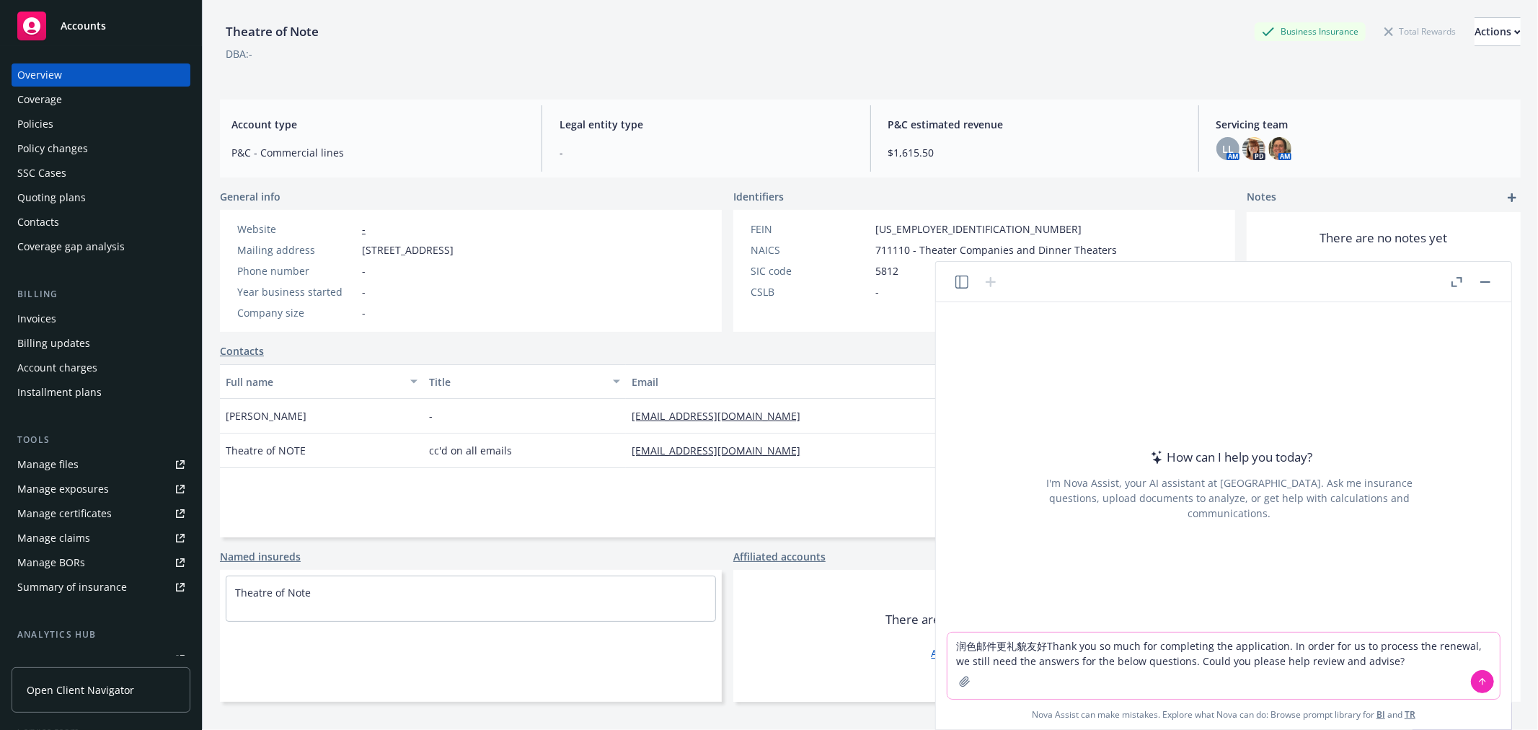
type textarea "润色邮件更礼貌友好：Thank you so much for completing the application. In order for us to …"
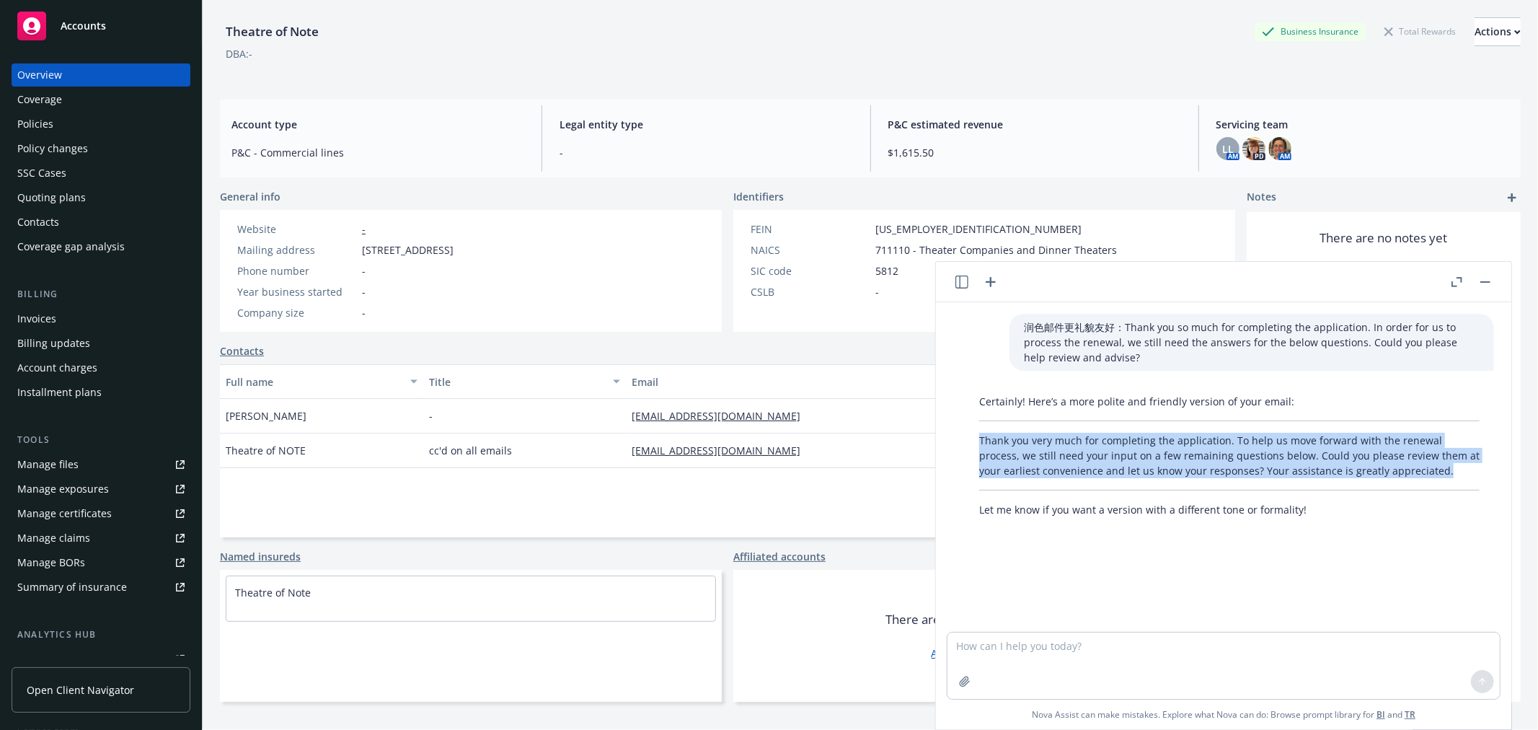
drag, startPoint x: 978, startPoint y: 436, endPoint x: 1451, endPoint y: 477, distance: 475.4
click at [1451, 477] on div "Certainly! Here’s a more polite and friendly version of your email: Thank you v…" at bounding box center [1229, 455] width 529 height 135
copy p "Thank you very much for completing the application. To help us move forward wit…"
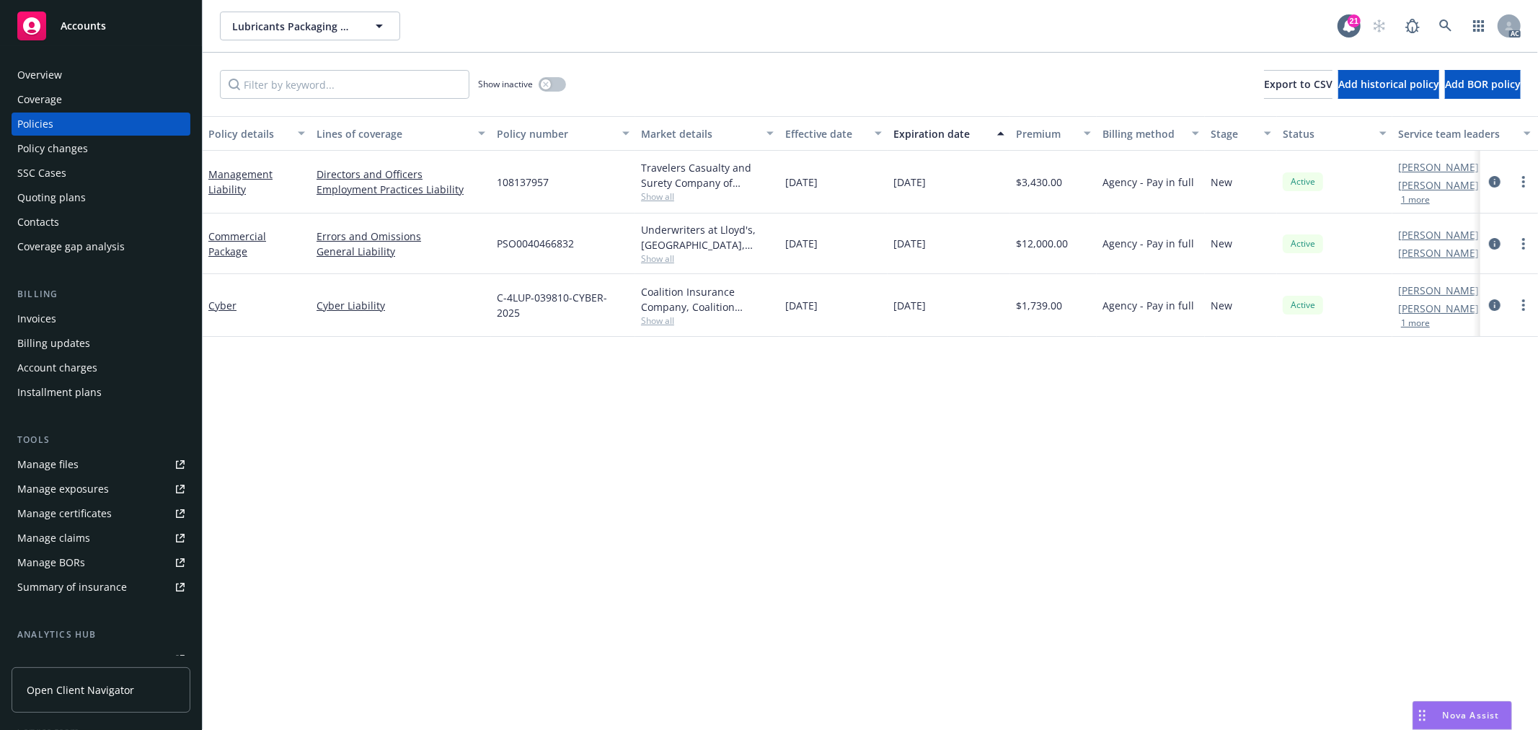
click at [1454, 719] on span "Nova Assist" at bounding box center [1471, 715] width 57 height 12
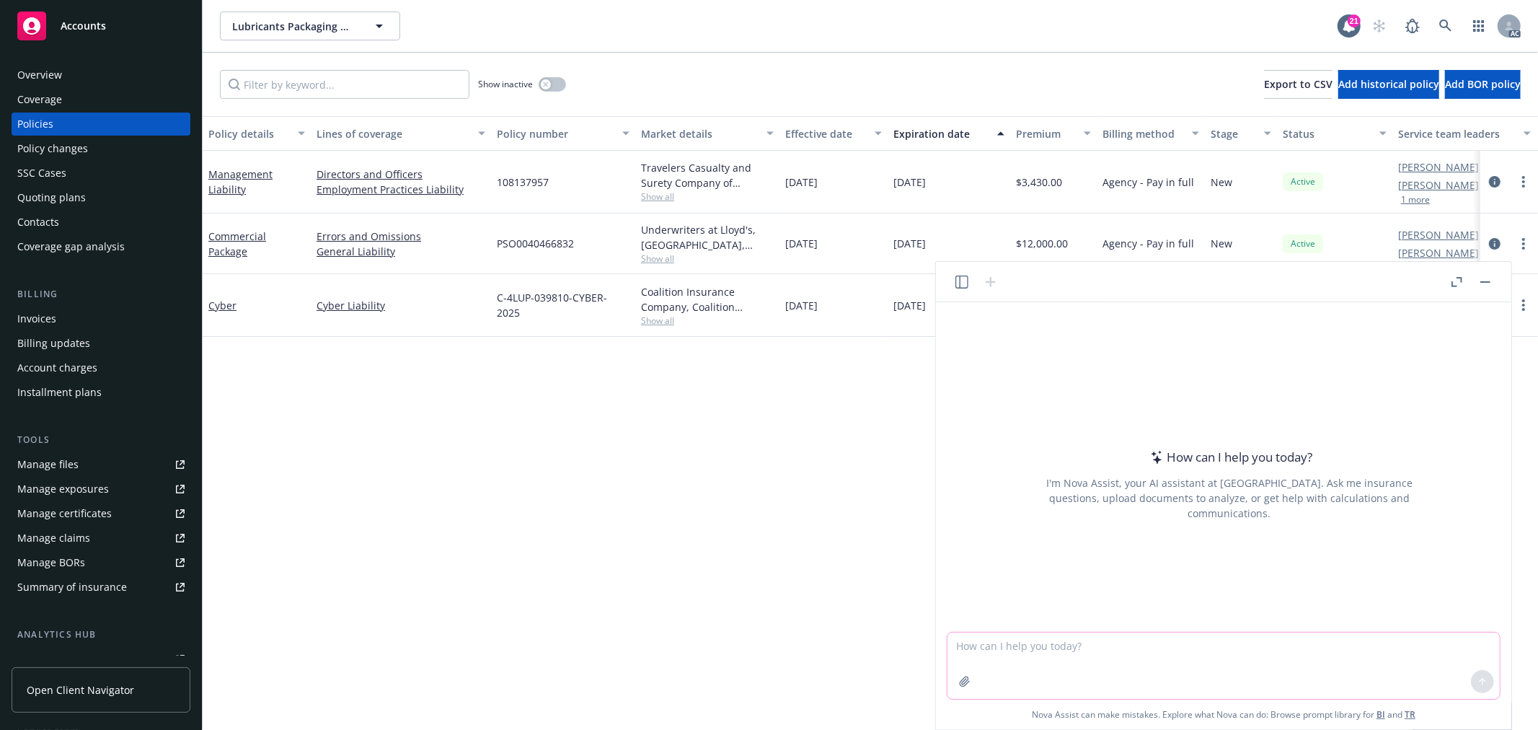
click at [1010, 659] on textarea at bounding box center [1223, 665] width 552 height 66
paste textarea "the underwriter is asking the FEIN# . Could you please help check if we have th…"
type textarea "check grammar: the underwriter is asking the FEIN# . Could you please help chec…"
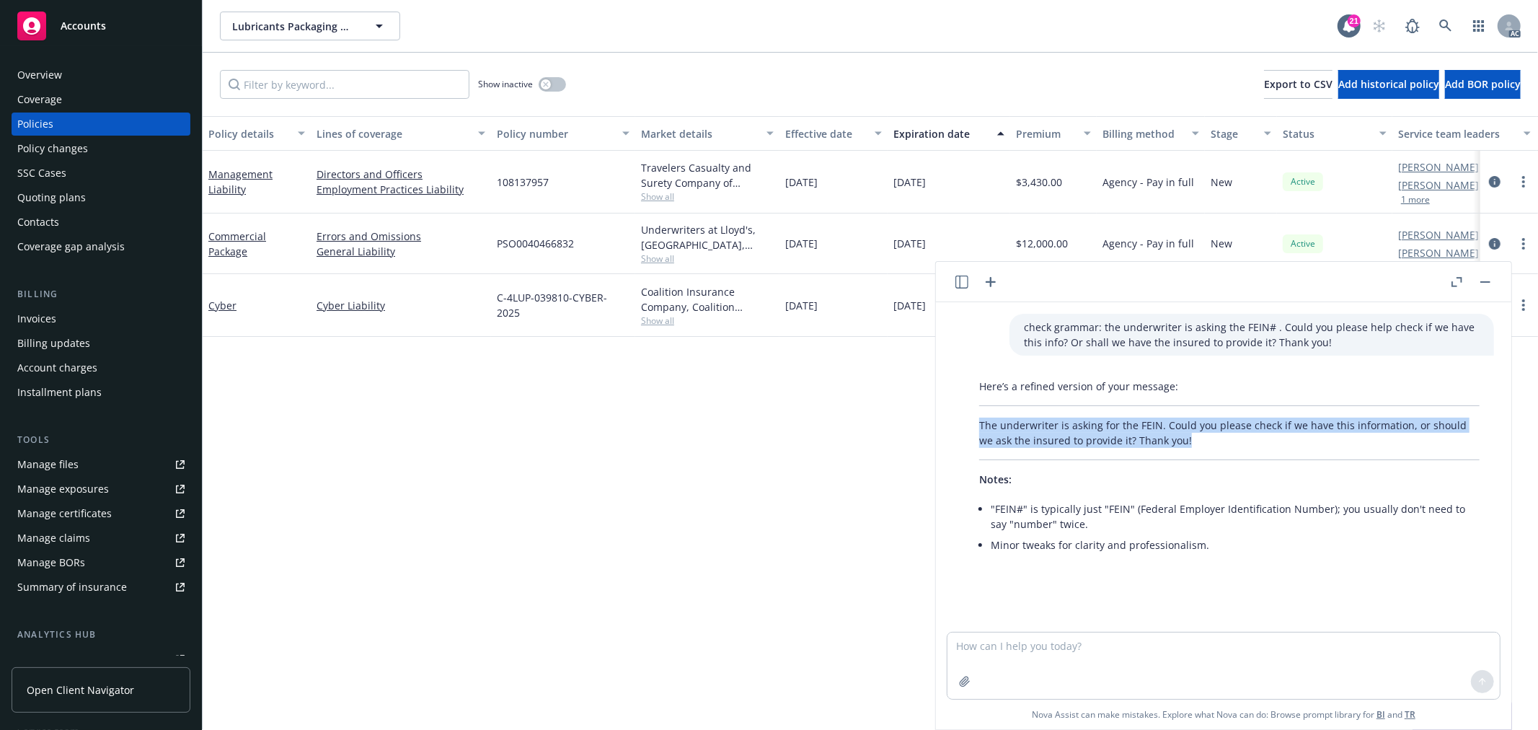
drag, startPoint x: 1179, startPoint y: 442, endPoint x: 949, endPoint y: 418, distance: 231.2
click at [949, 418] on div "check grammar: the underwriter is asking the FEIN# . Could you please help chec…" at bounding box center [1224, 466] width 564 height 329
copy p "The underwriter is asking for the FEIN. Could you please check if we have this …"
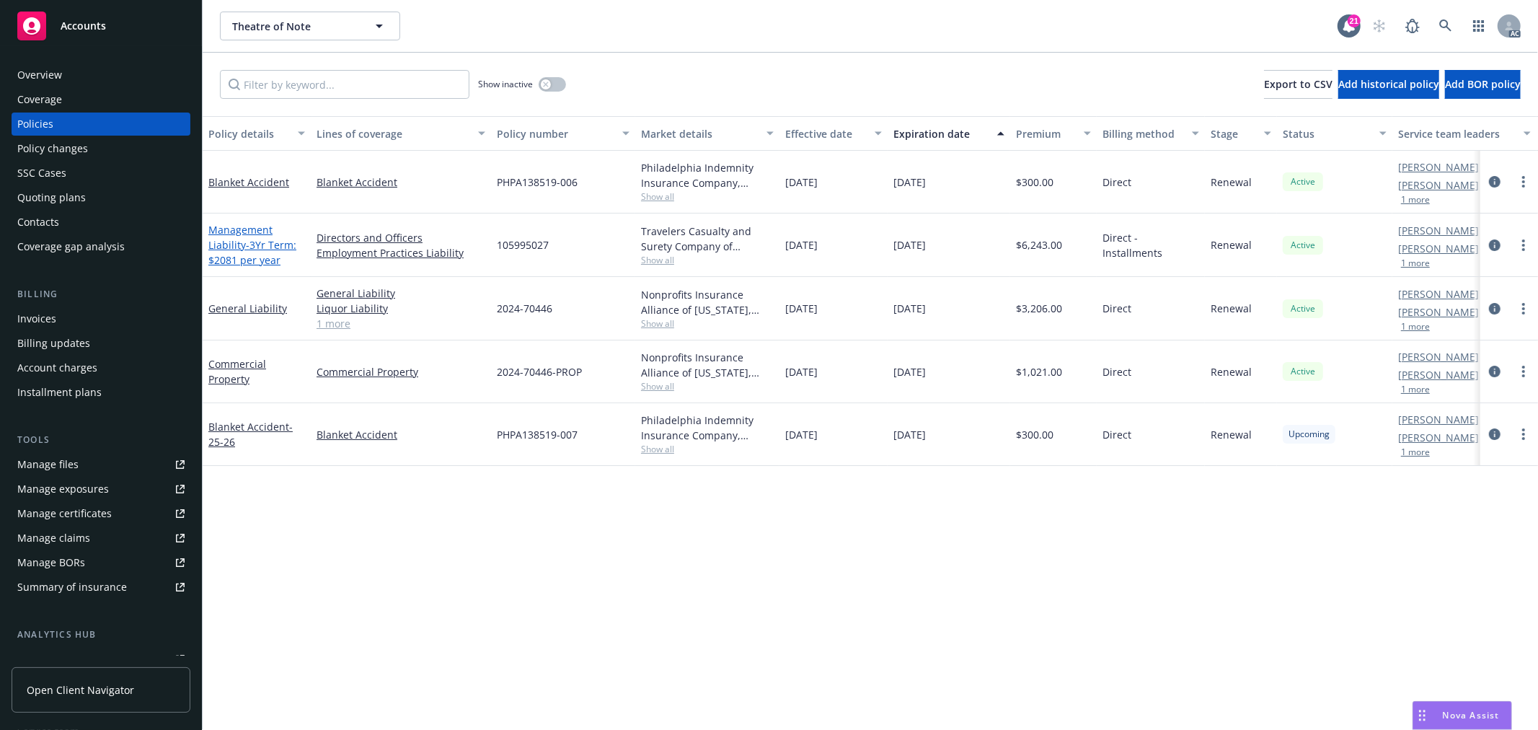
click at [267, 250] on span "- 3Yr Term: $2081 per year" at bounding box center [252, 252] width 88 height 29
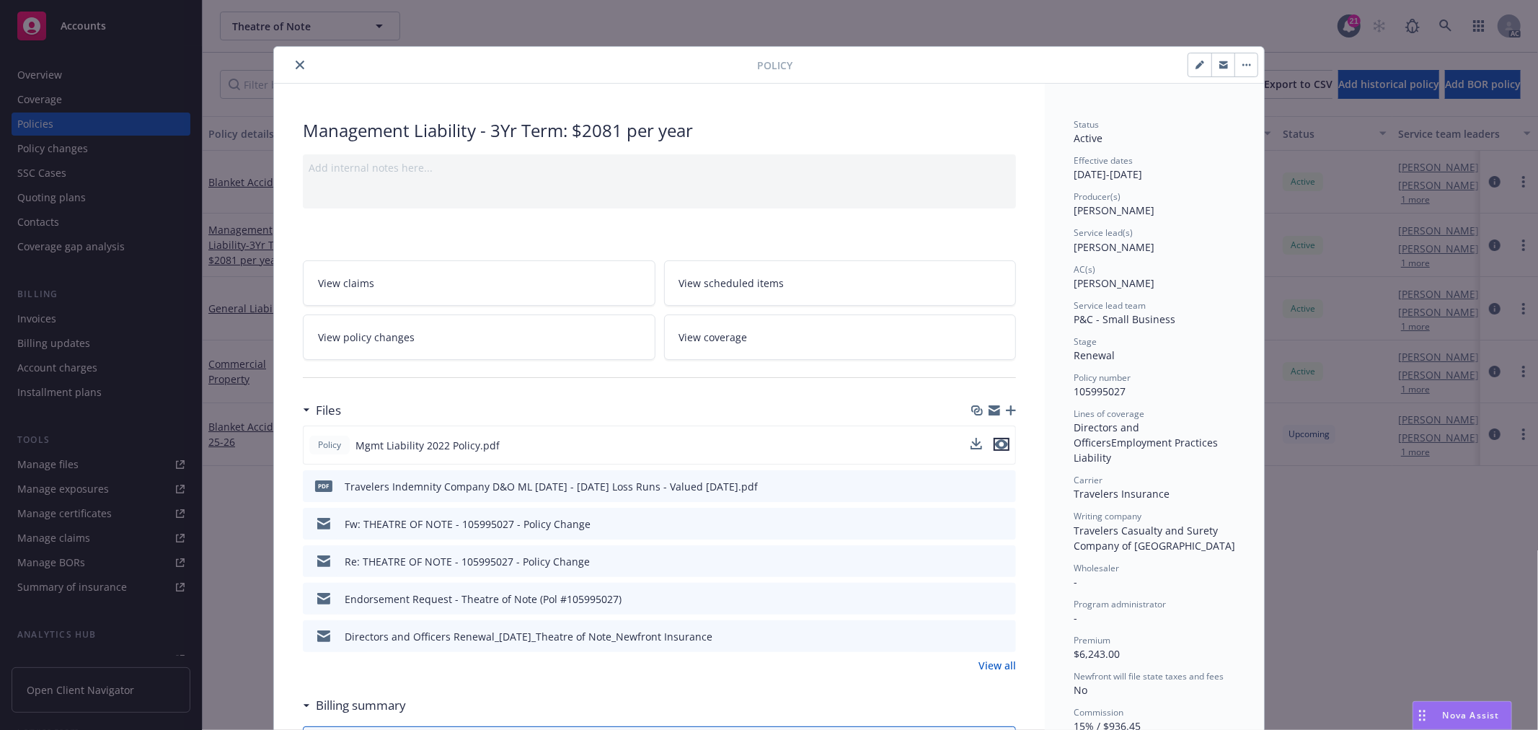
click at [995, 447] on icon "preview file" at bounding box center [1001, 444] width 13 height 10
click at [1471, 717] on span "Nova Assist" at bounding box center [1471, 715] width 57 height 12
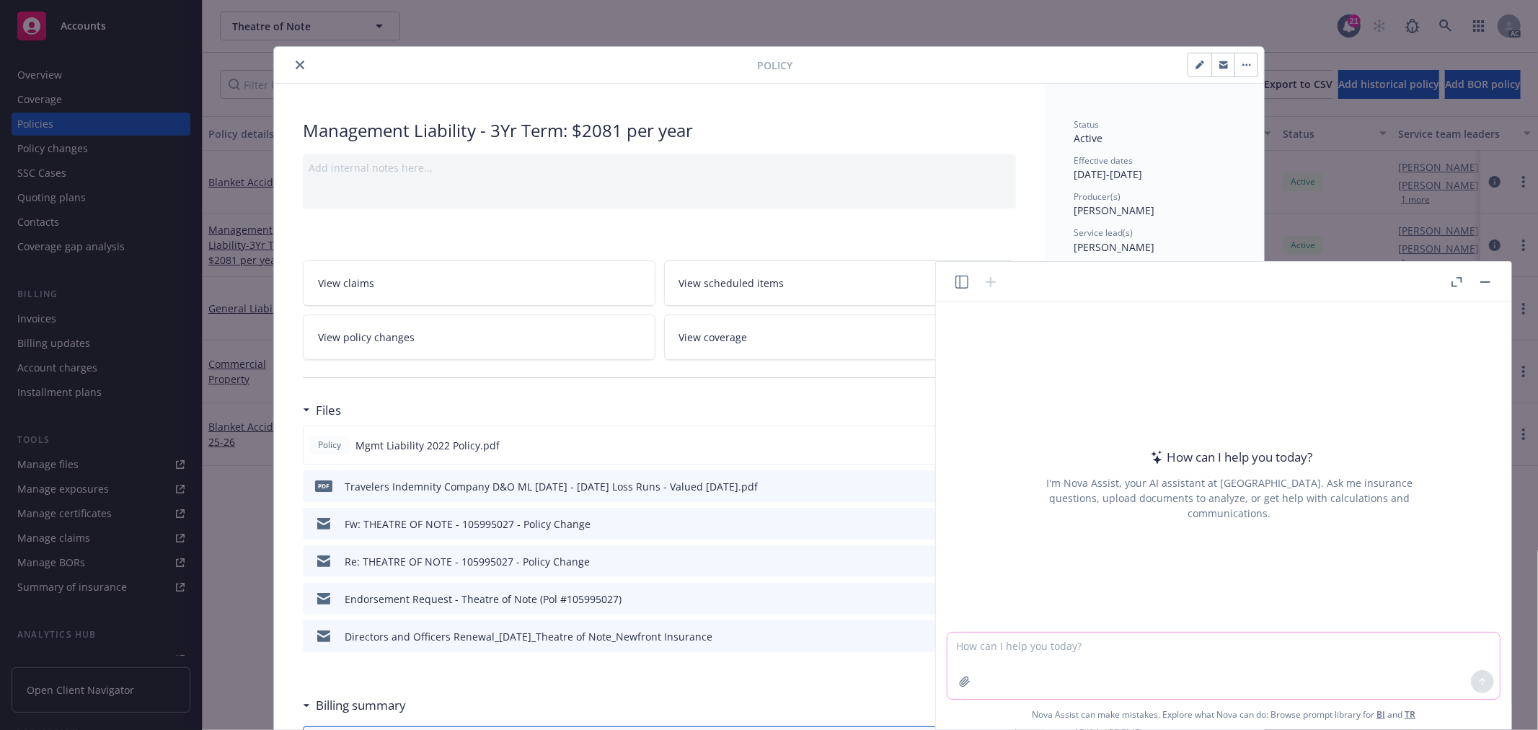
click at [1190, 645] on textarea at bounding box center [1223, 665] width 552 height 66
paste textarea "EMPLOYMENT PRACTICES LIABILITY COVERAGE"
type textarea "EMPLOYMENT PRACTICES LIABILITY COVERAGE 是什么保障，为什么有的公司没有员工也会保这个"
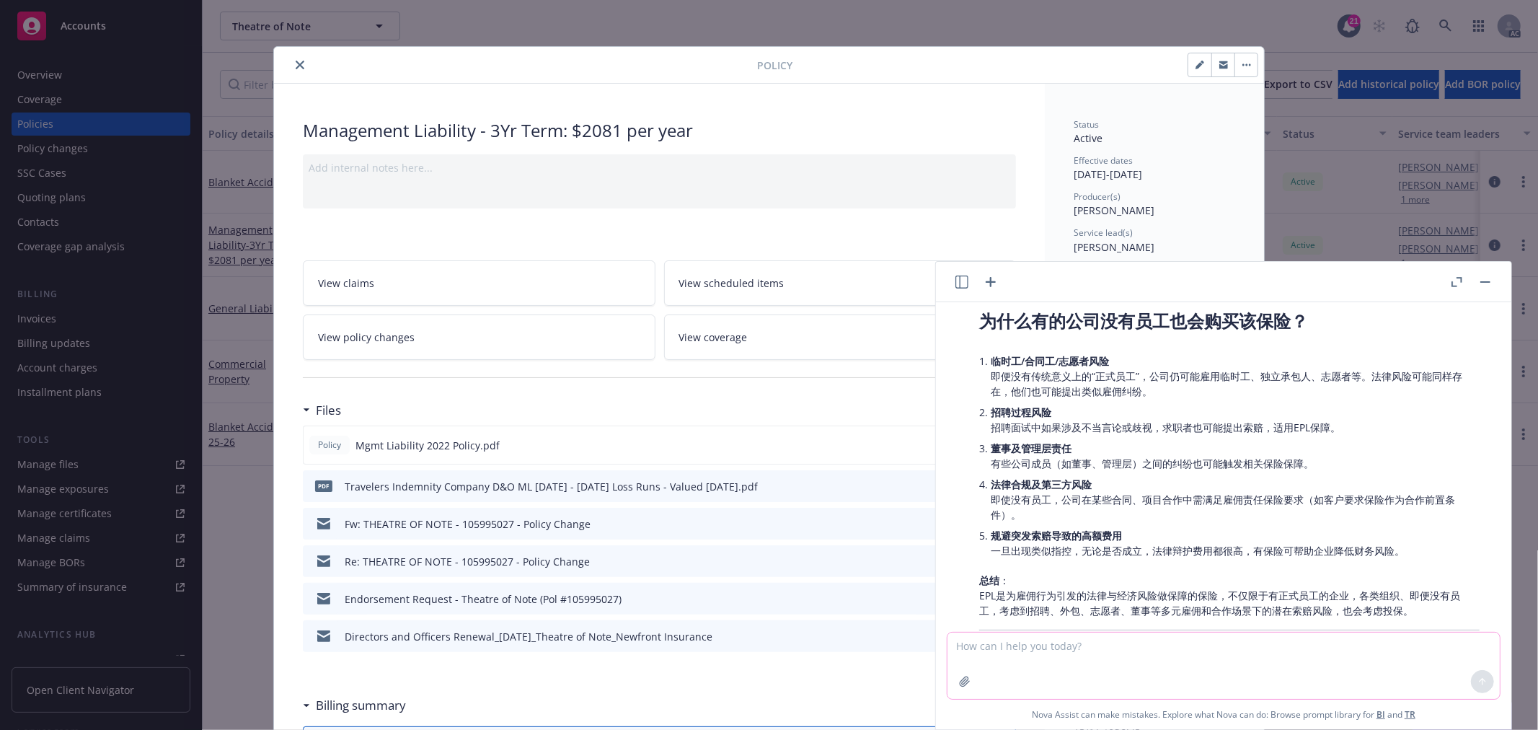
scroll to position [325, 0]
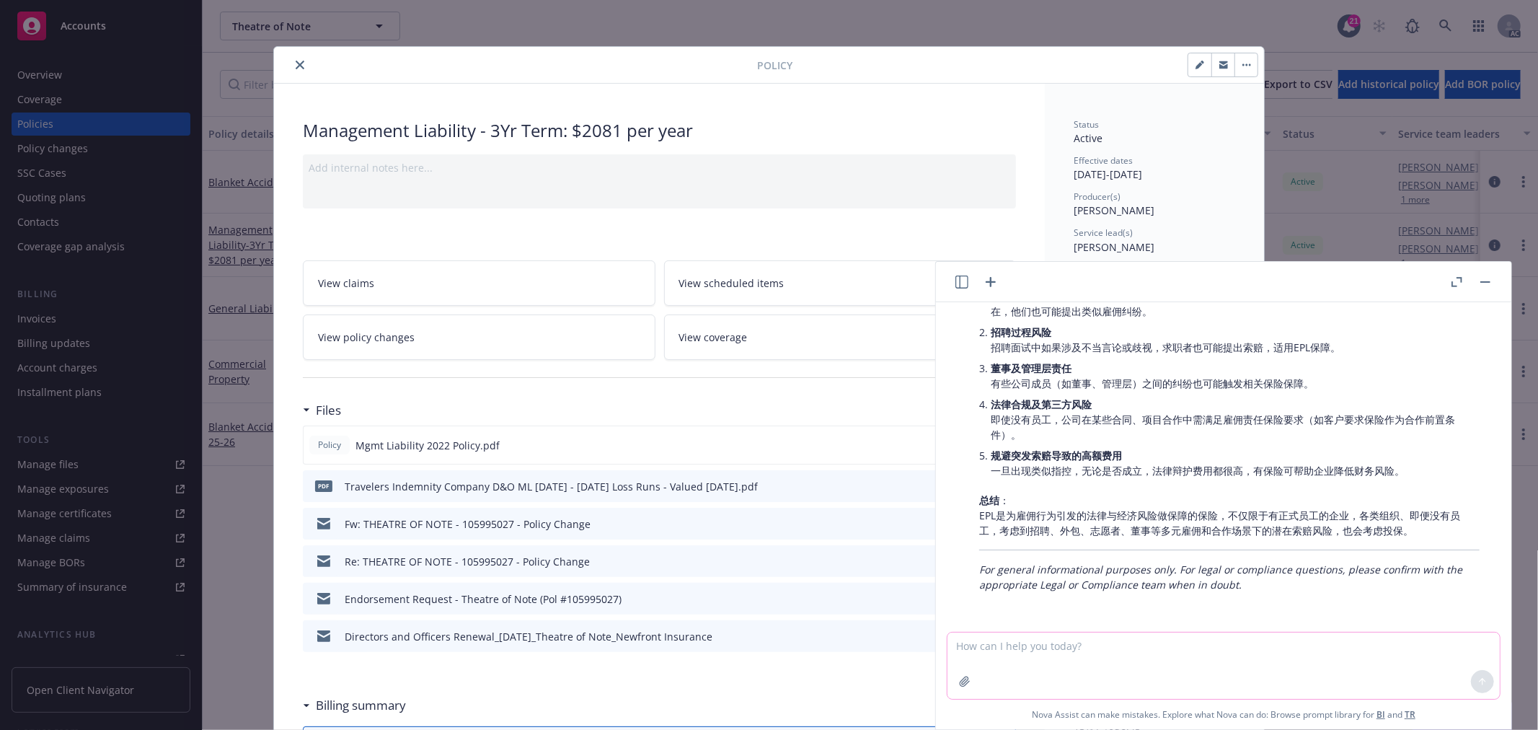
click at [1051, 663] on textarea at bounding box center [1223, 665] width 552 height 66
paste textarea ". Total employees fired (excluding layoffs) in the past 12 months: 10. Total nu…"
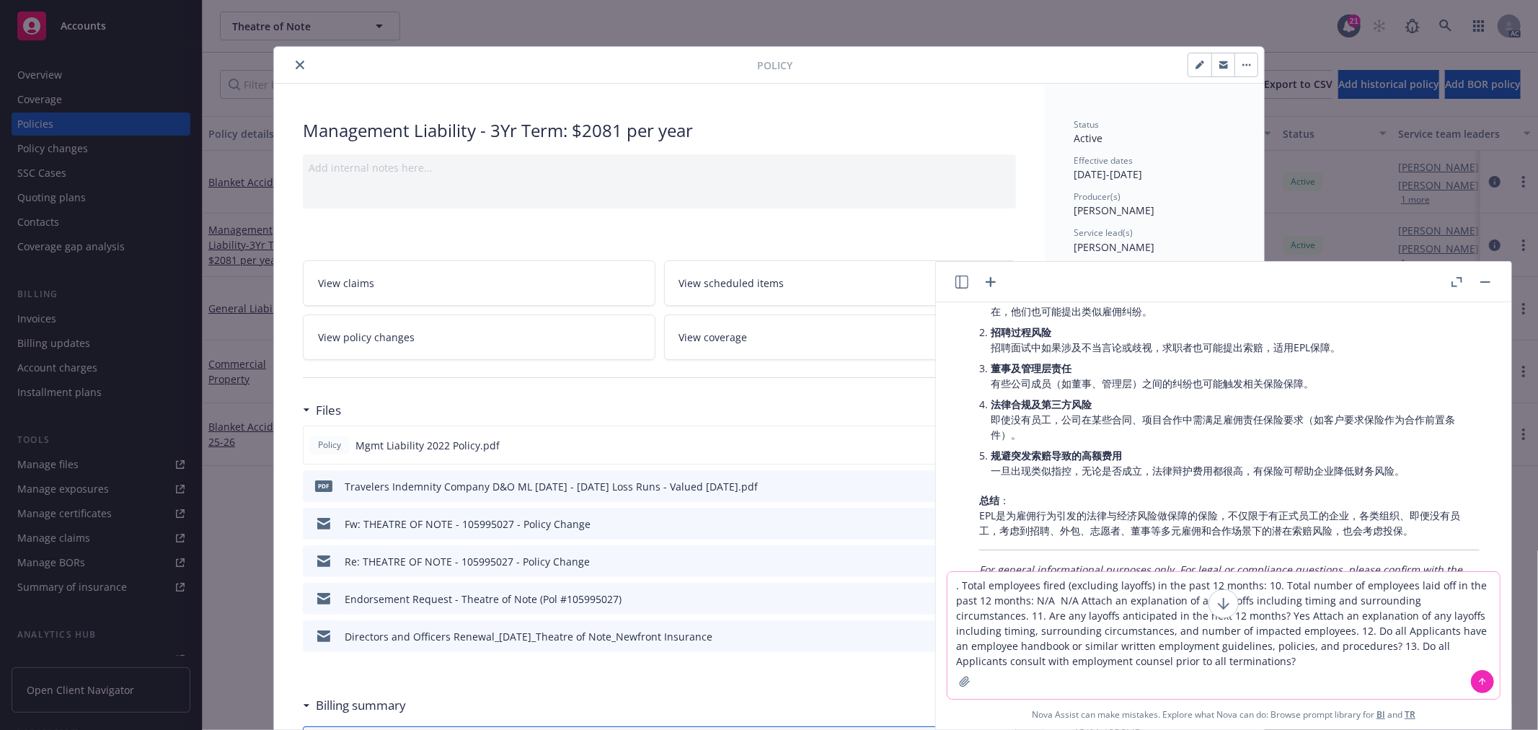
click at [959, 585] on textarea ". Total employees fired (excluding layoffs) in the past 12 months: 10. Total nu…" at bounding box center [1223, 635] width 552 height 127
click at [1133, 587] on textarea "我询问一下问题跟insured，收到回复说 Total employees fired (excluding layoffs) in the past 12 …" at bounding box center [1223, 635] width 552 height 127
paste textarea "We have no employees at the moment."
type textarea "我询问一下问题跟insured，收到回复说“We have no employees at the moment.”，所以这些问题都不用再问了吗？ Total…"
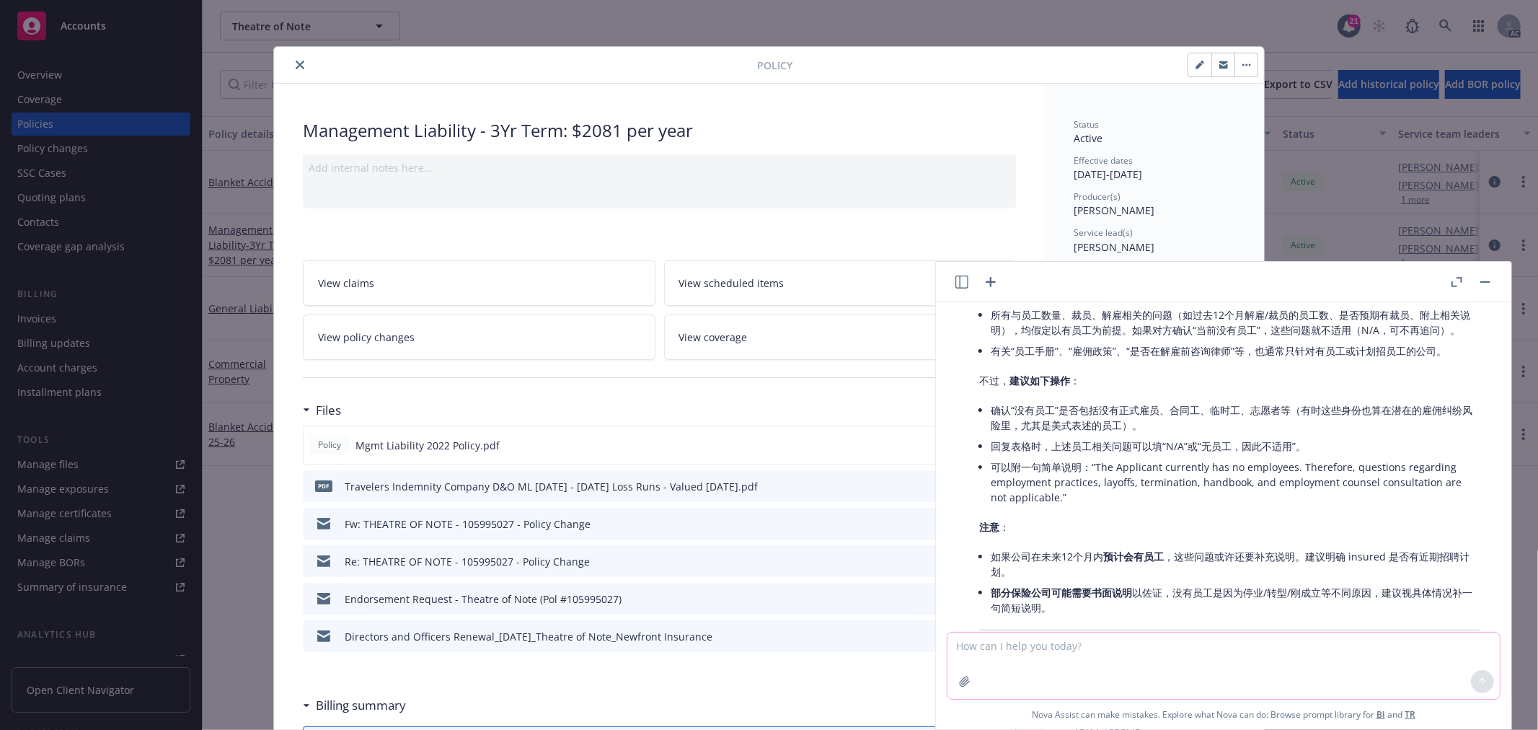
scroll to position [940, 0]
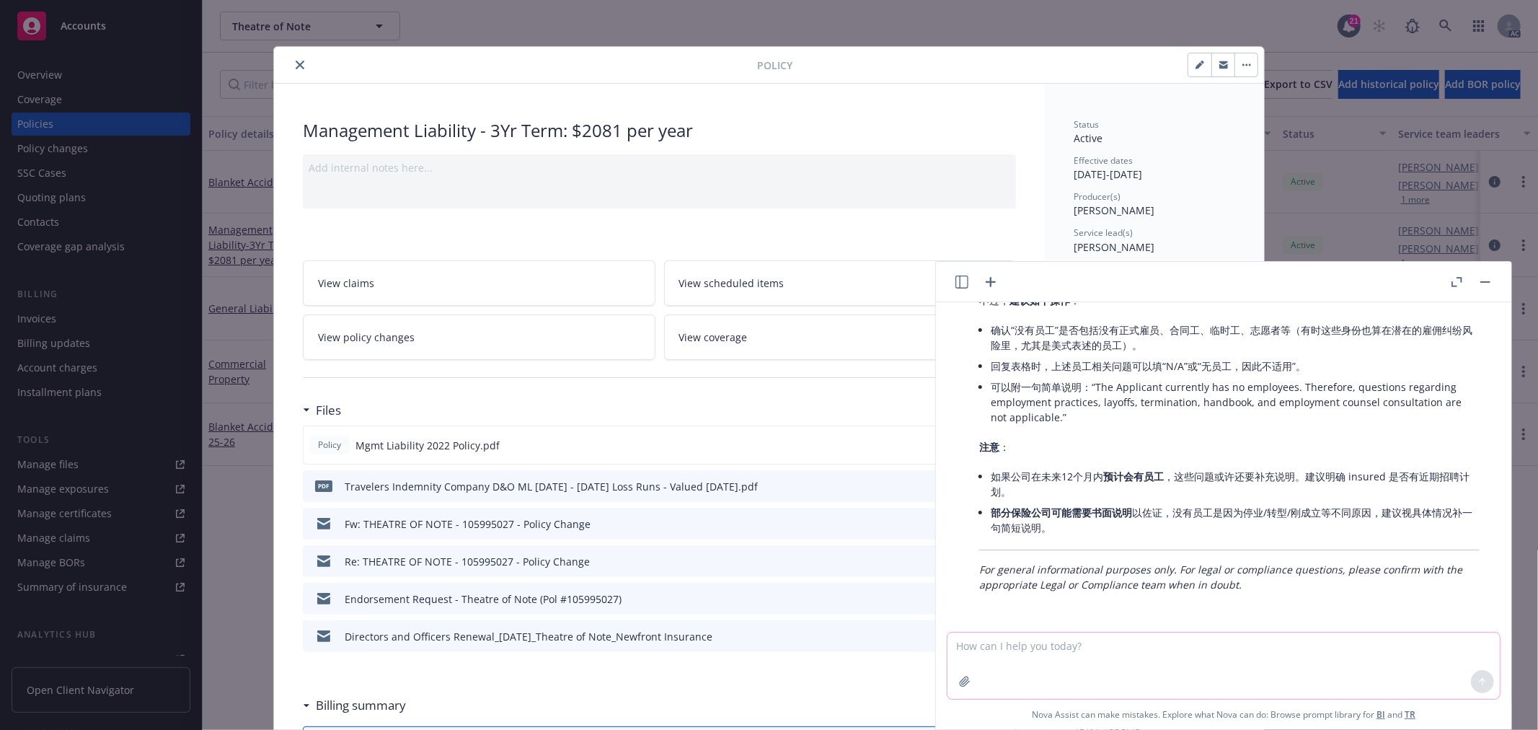
click at [1086, 654] on textarea at bounding box center [1223, 665] width 552 height 66
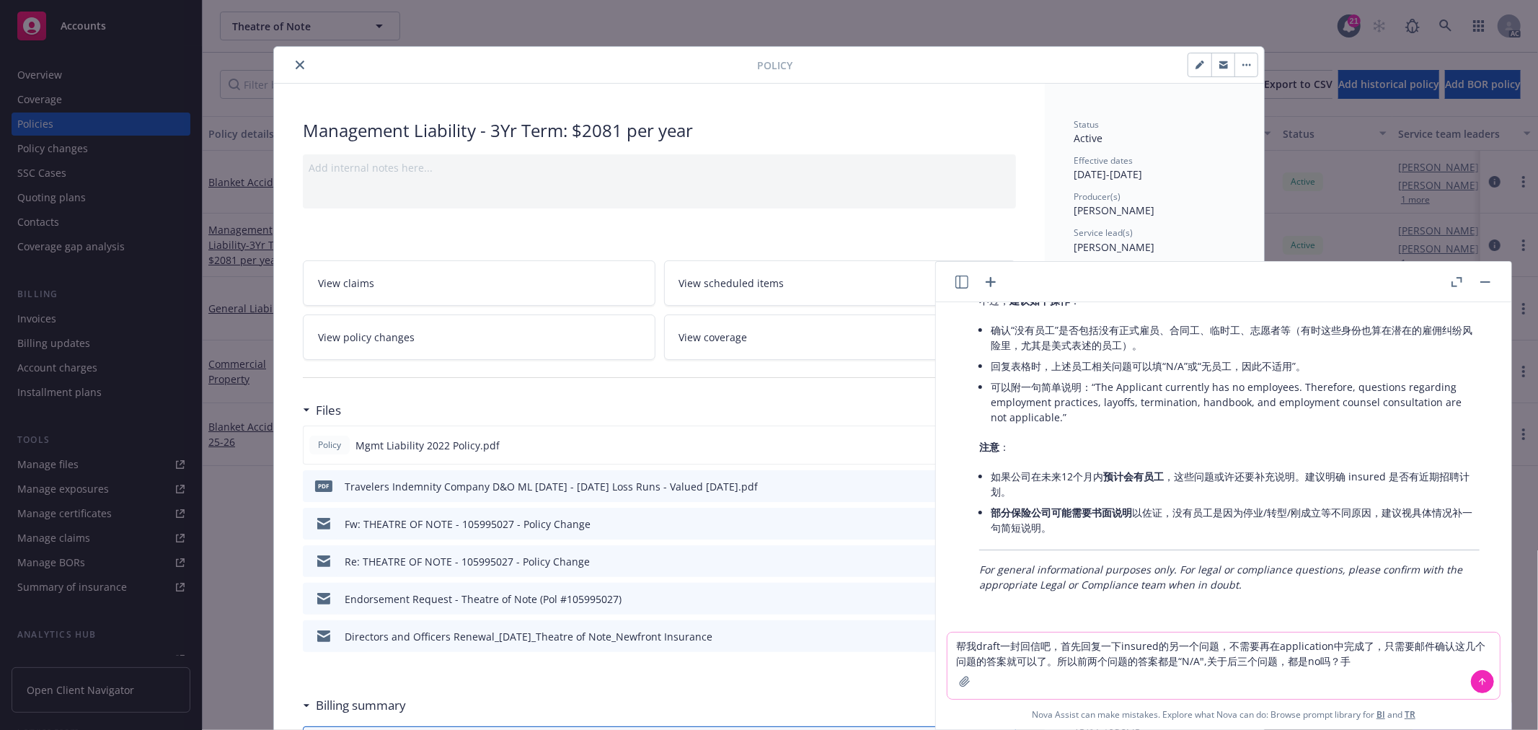
type textarea "帮我draft一封回信吧，首先回复一下insured的另一个问题，不需要再在application中完成了，只需要邮件确认这几个问题的答案就可以了。所以前两个…"
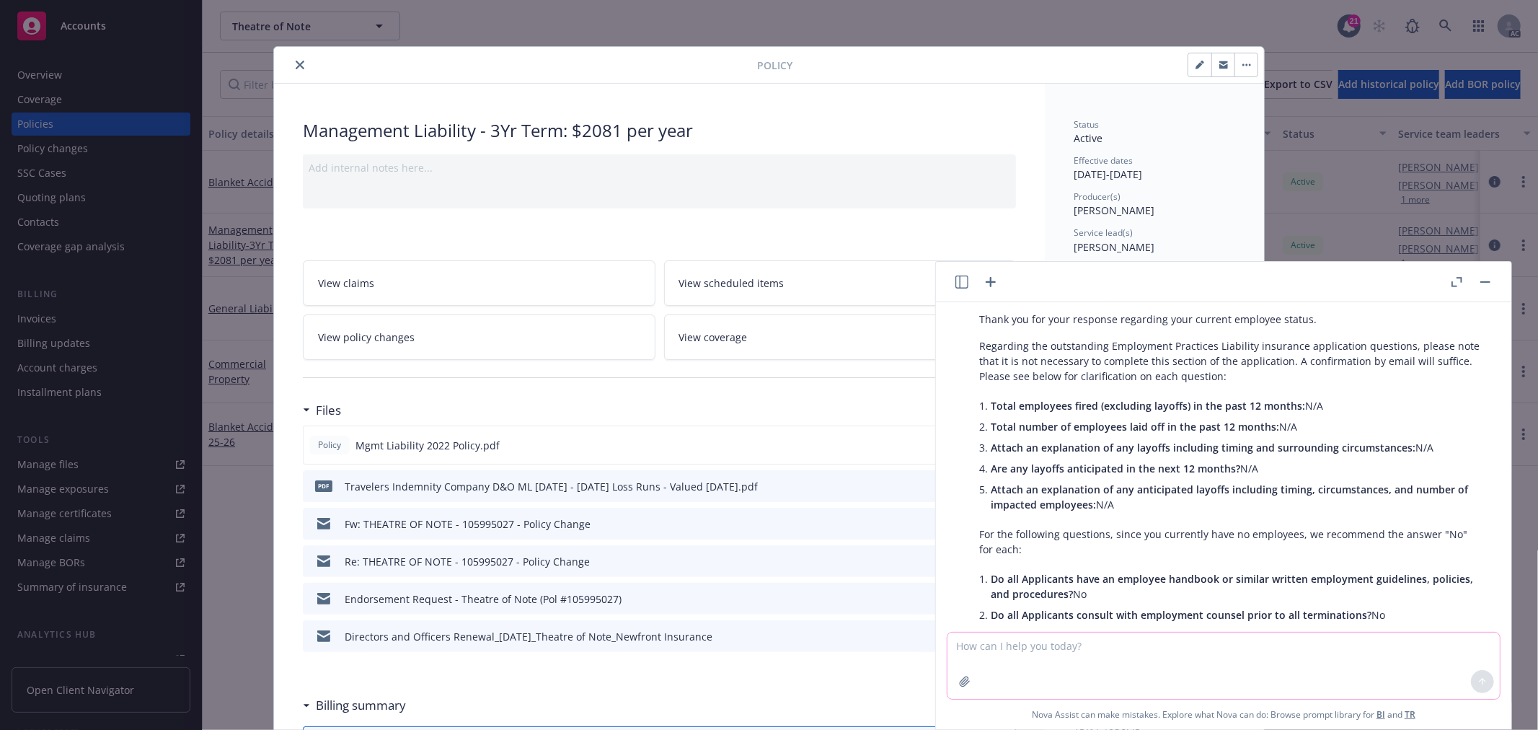
scroll to position [1388, 0]
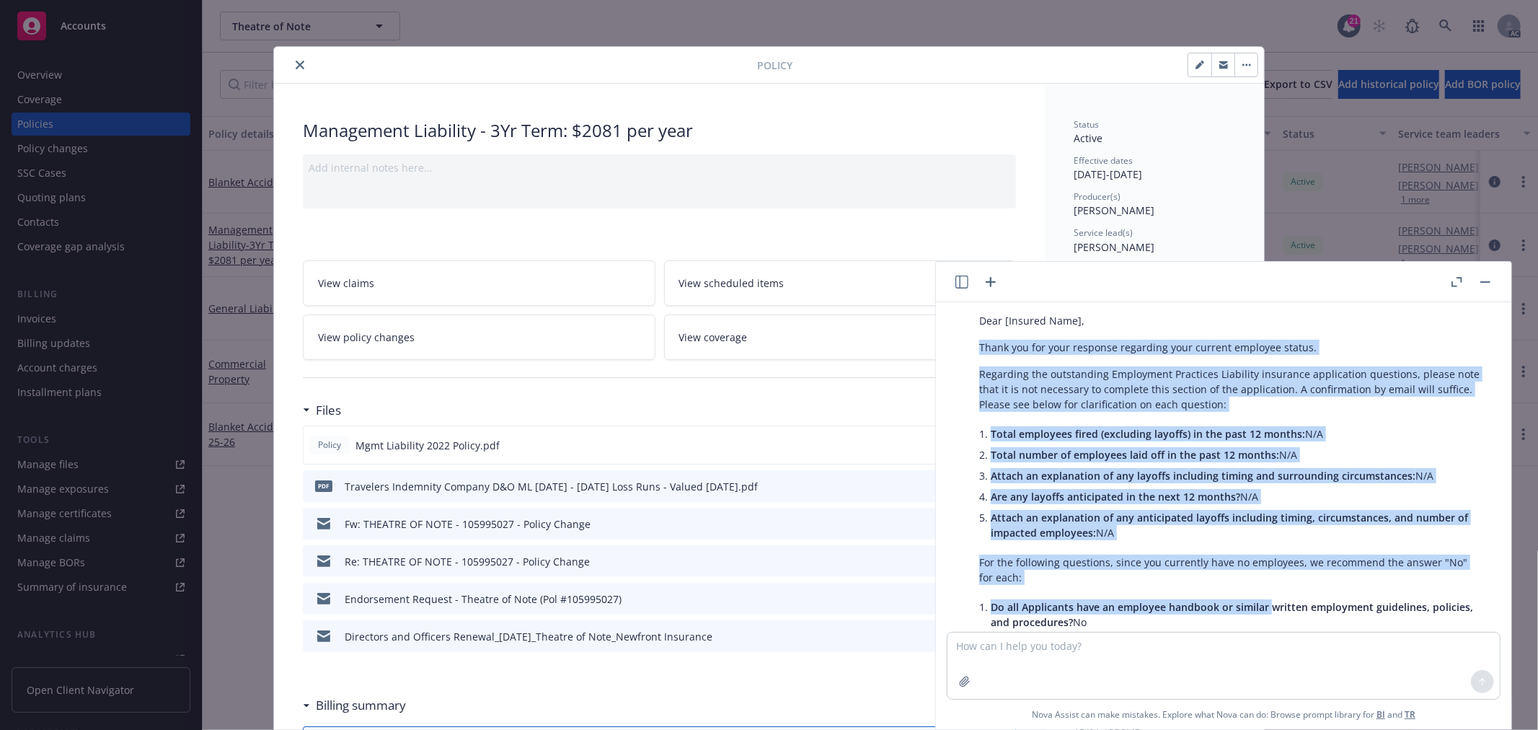
drag, startPoint x: 982, startPoint y: 328, endPoint x: 1266, endPoint y: 594, distance: 389.2
click at [1266, 594] on div "以下是一封专业的英文回信草稿，适用于向被保险人（insured）确认上述信息： Subject: Confirmation of Employment Pra…" at bounding box center [1229, 548] width 529 height 612
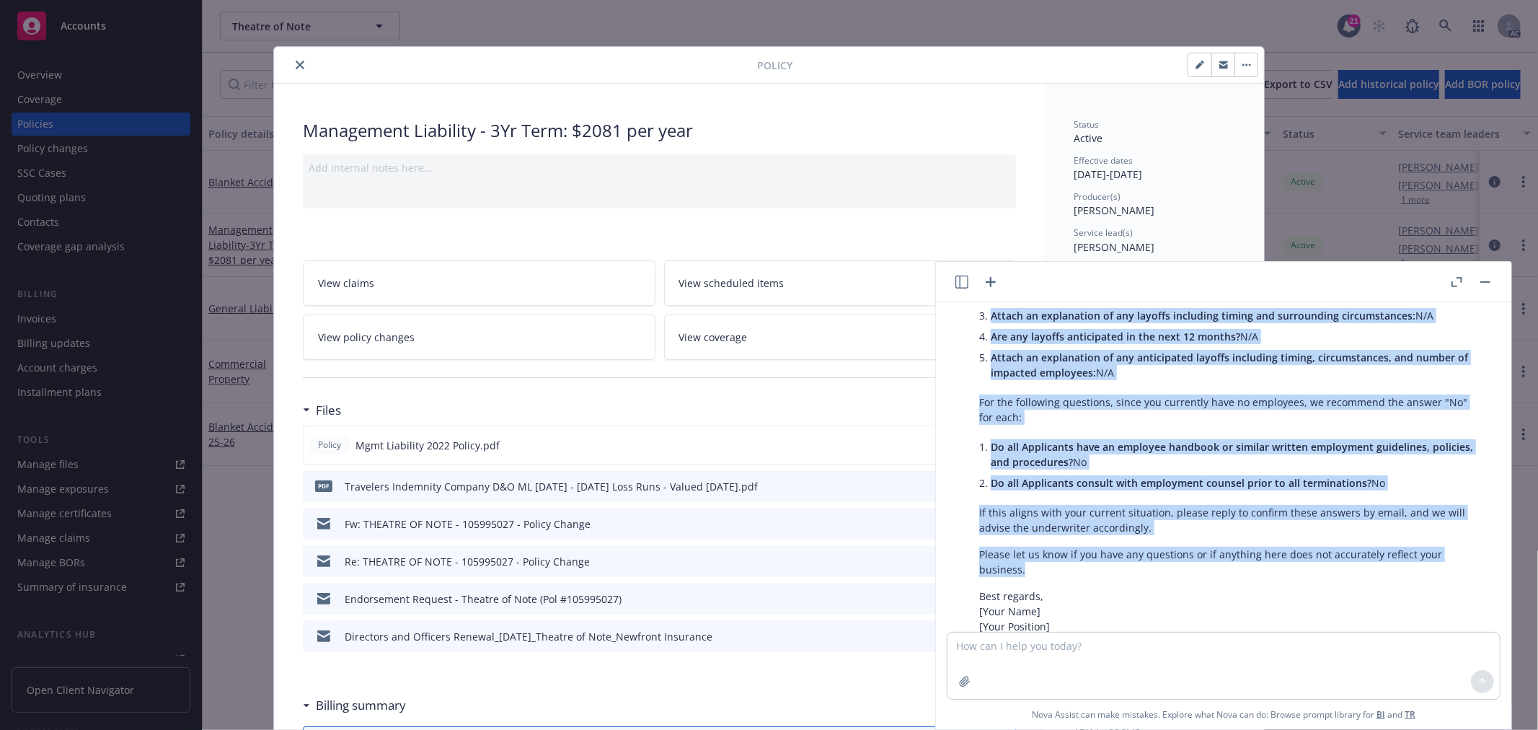
click at [1091, 550] on p "Please let us know if you have any questions or if anything here does not accur…" at bounding box center [1229, 561] width 500 height 30
copy div "Thank you for your response regarding your current employee status. Regarding t…"
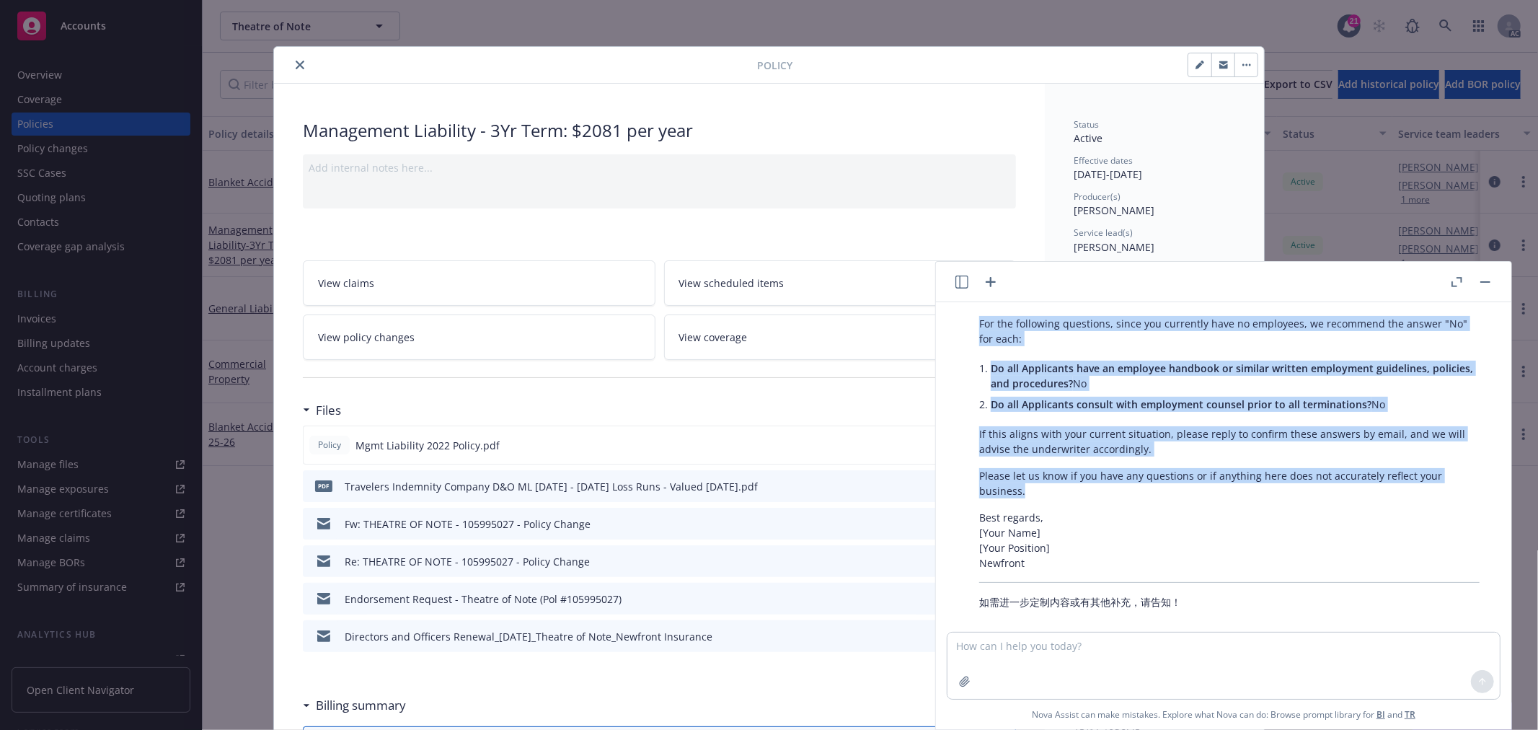
scroll to position [1628, 0]
click at [1063, 665] on textarea at bounding box center [1223, 665] width 552 height 66
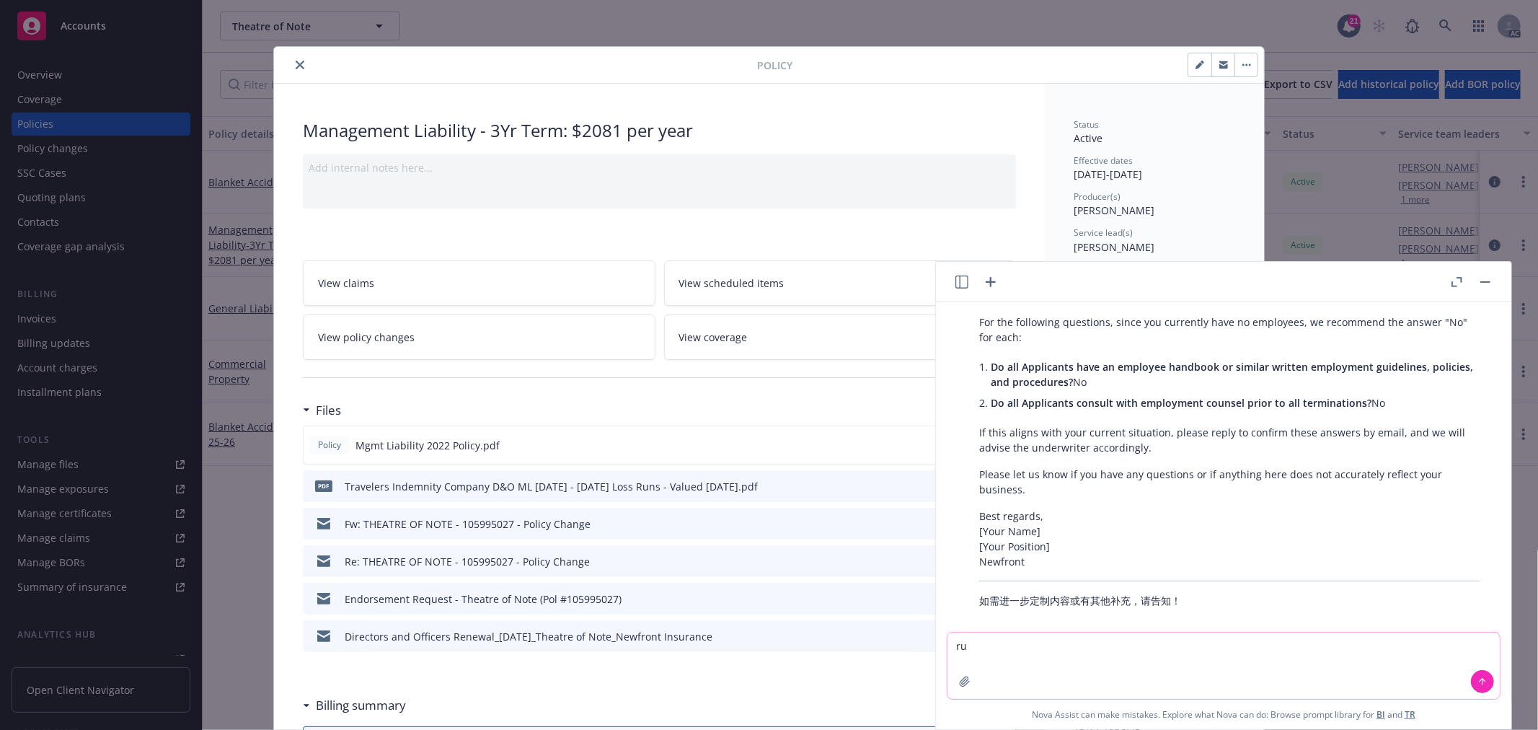
type textarea "r"
paste textarea "Thank you for your quick response. No need to add the answers to the applicatio…"
type textarea "润色：Thank you for your quick response. No need to add the answers to the applica…"
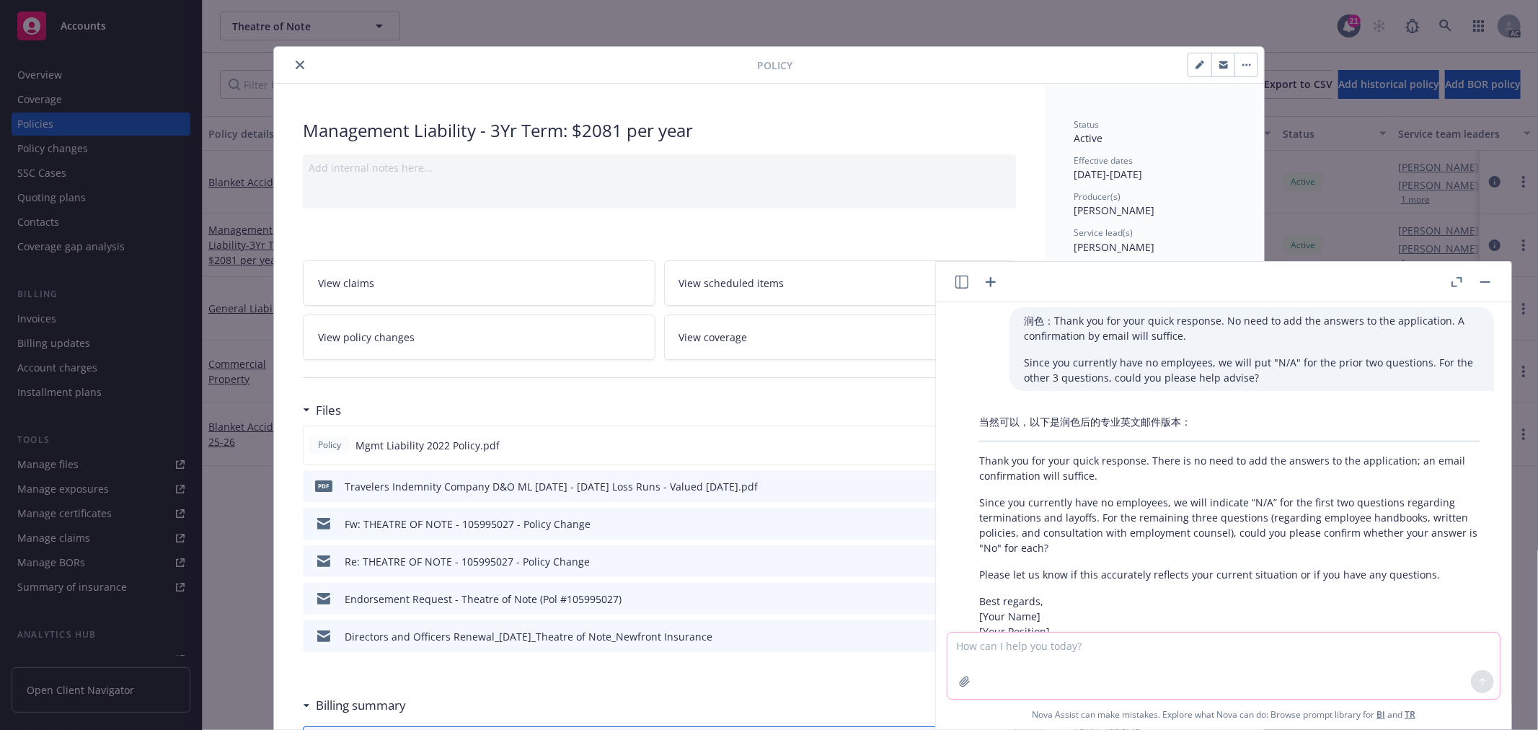
scroll to position [1998, 0]
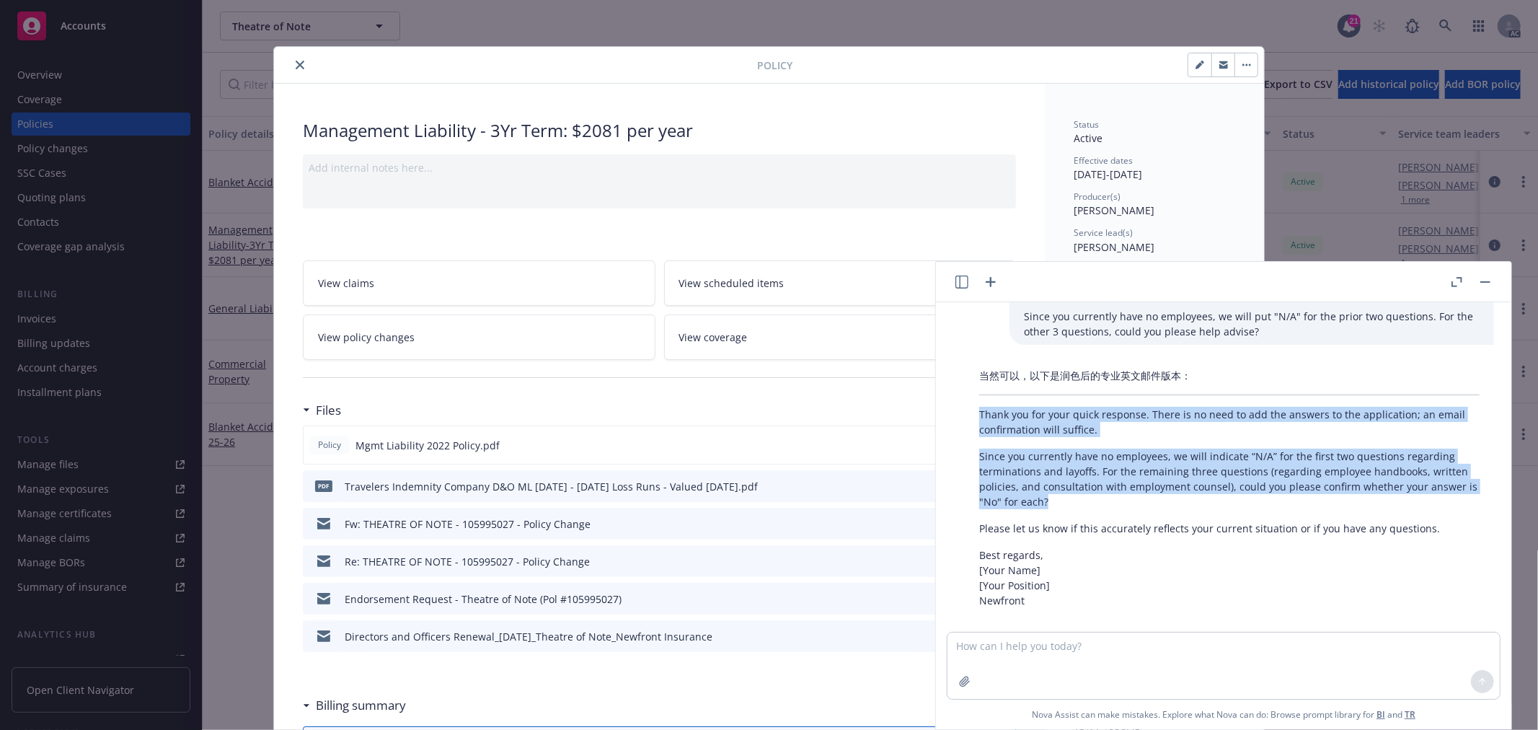
drag, startPoint x: 1061, startPoint y: 485, endPoint x: 977, endPoint y: 397, distance: 122.4
click at [977, 397] on div "当然可以，以下是润色后的专业英文邮件版本： Thank you for your quick response. There is no need to ad…" at bounding box center [1229, 488] width 529 height 252
copy div "Thank you for your quick response. There is no need to add the answers to the a…"
